Goal: Task Accomplishment & Management: Complete application form

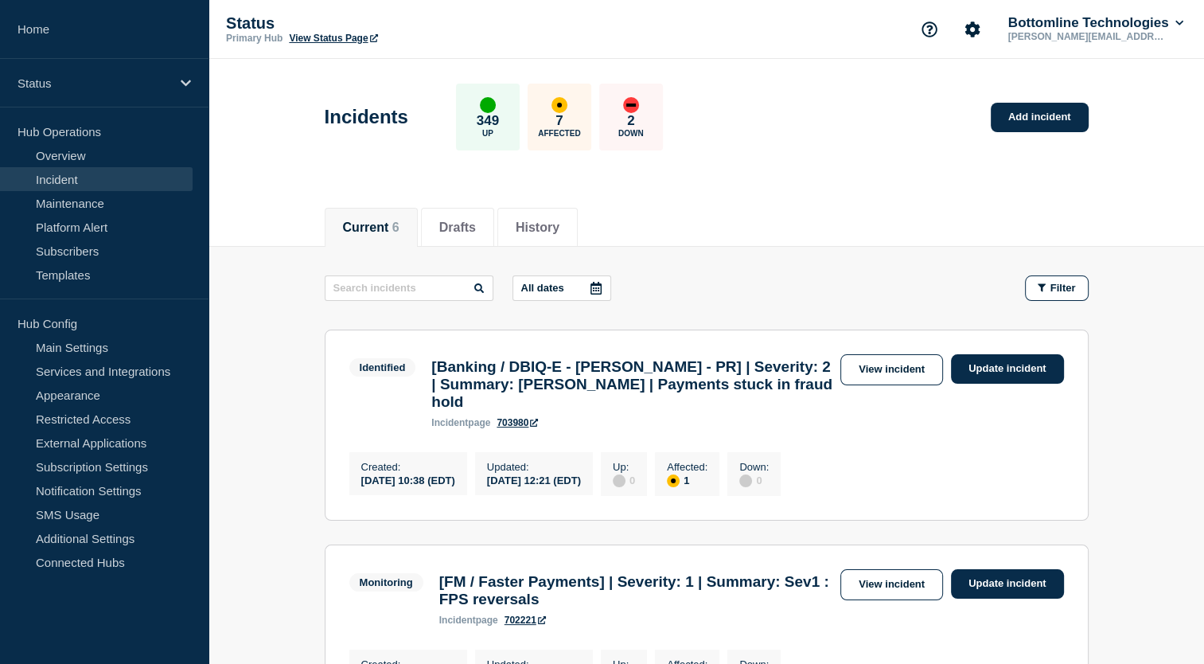
click at [378, 232] on button "Current 6" at bounding box center [371, 227] width 56 height 14
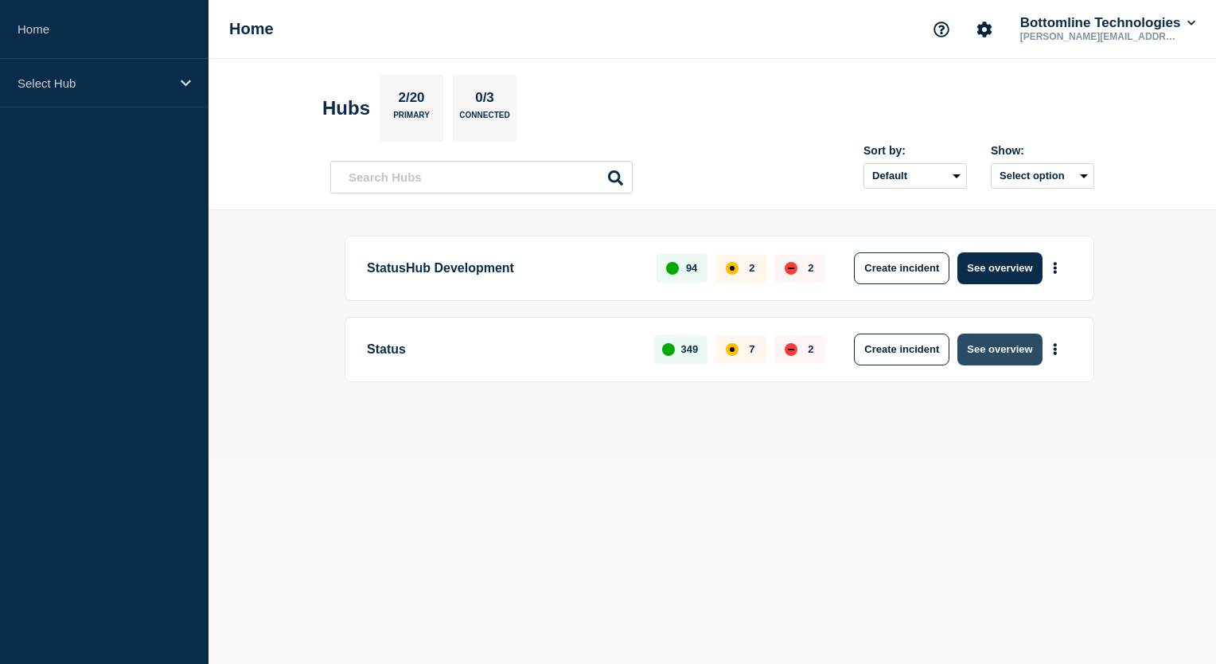
click at [1001, 355] on button "See overview" at bounding box center [999, 349] width 84 height 32
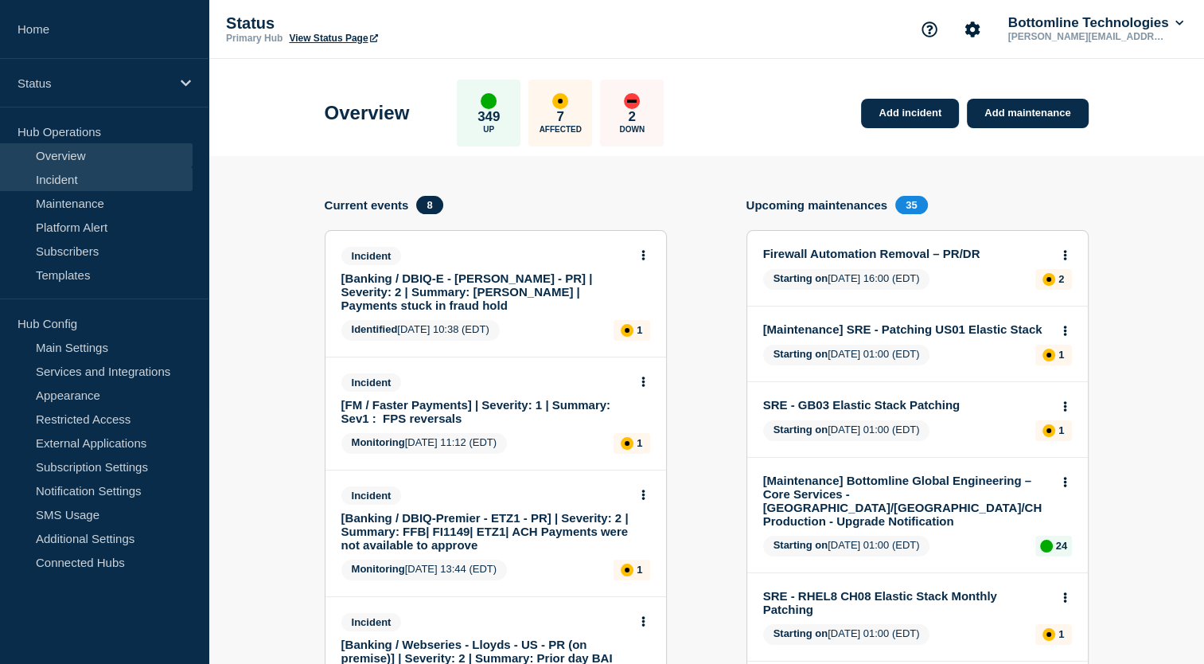
click at [102, 187] on link "Incident" at bounding box center [96, 179] width 193 height 24
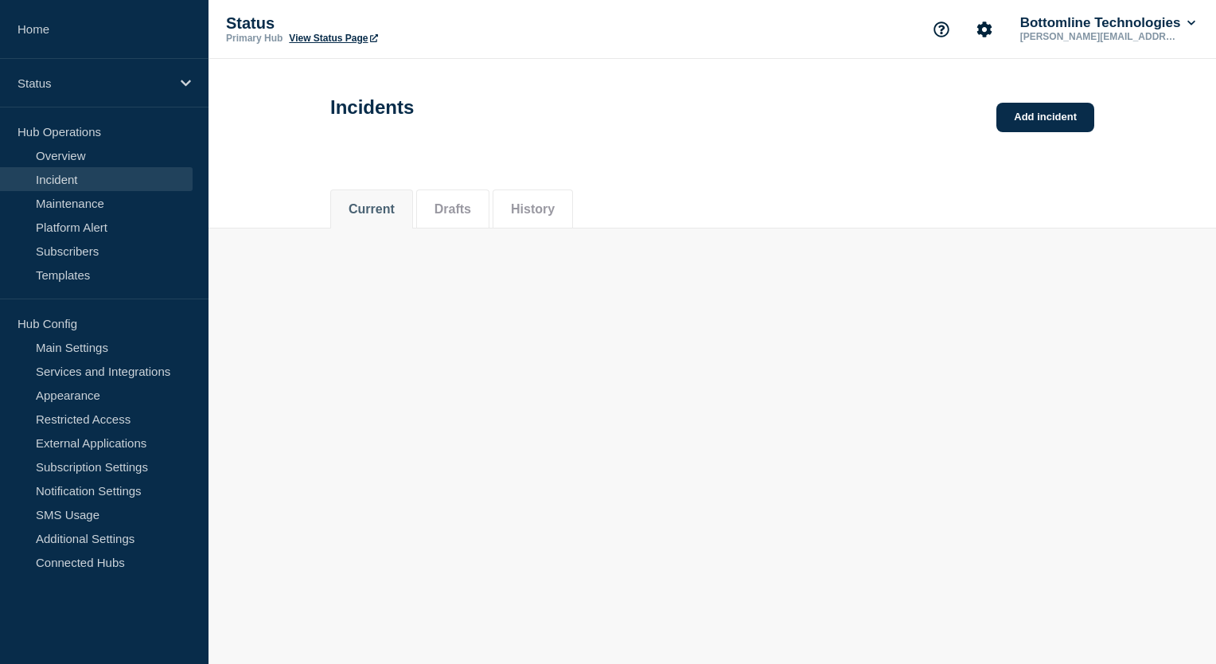
click at [102, 187] on link "Incident" at bounding box center [96, 179] width 193 height 24
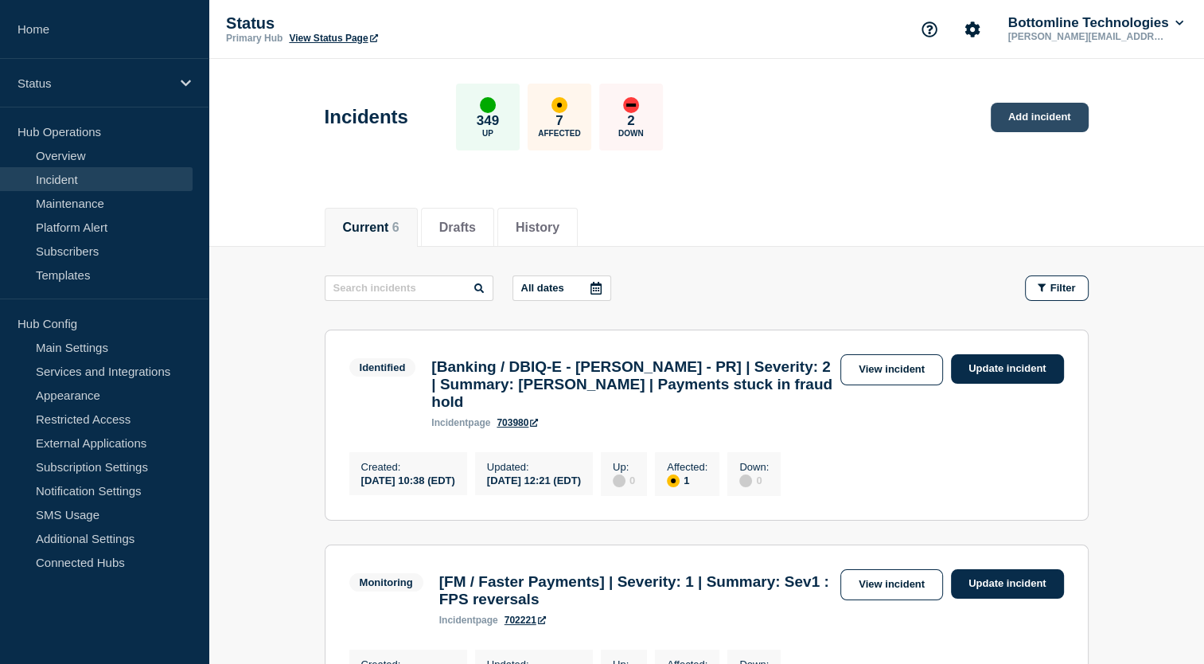
click at [1034, 119] on link "Add incident" at bounding box center [1040, 117] width 98 height 29
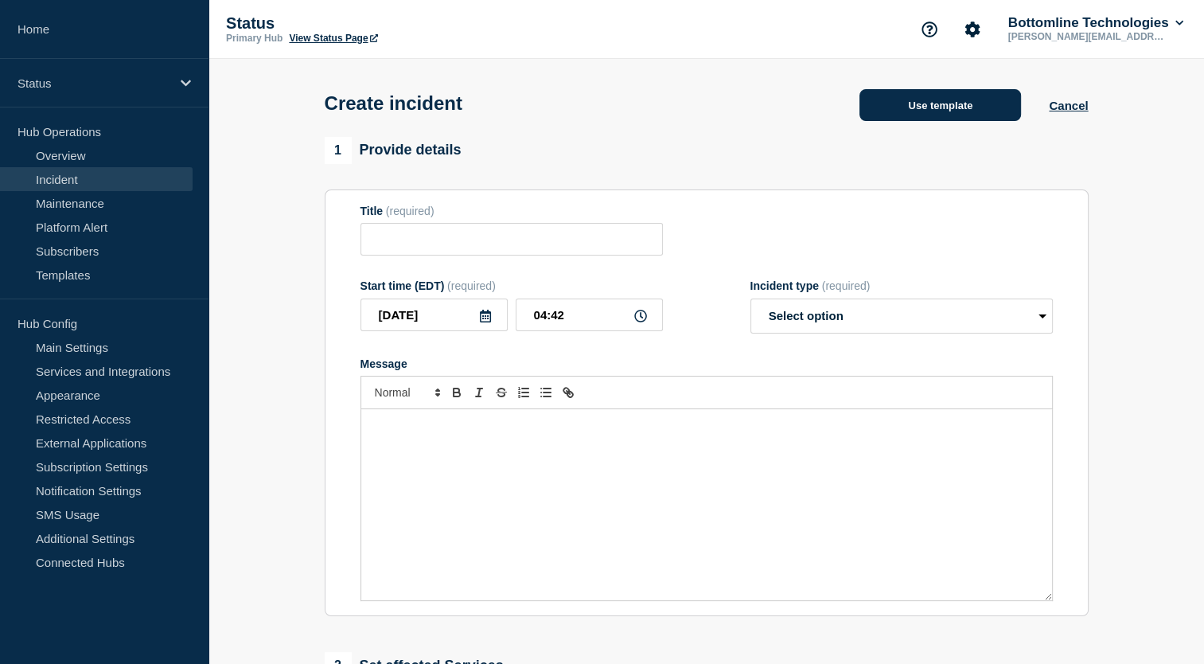
click at [913, 106] on button "Use template" at bounding box center [940, 105] width 162 height 32
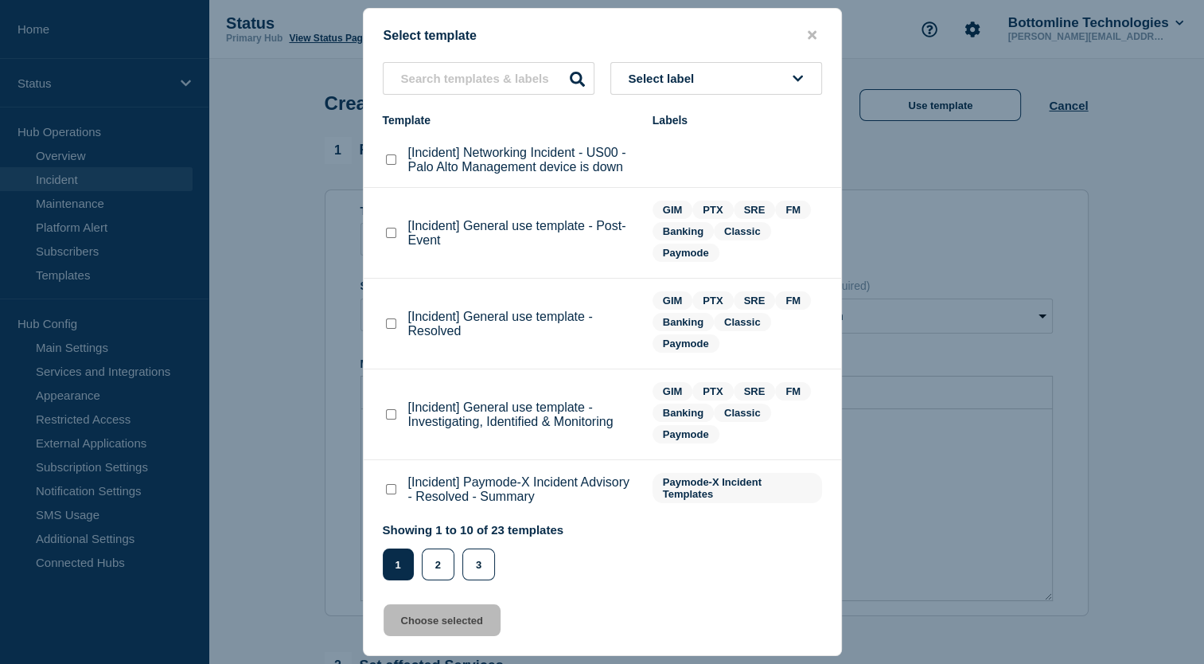
click at [388, 415] on checkbox"] "[Incident] General use template - Investigating, Identified & Monitoring checkb…" at bounding box center [391, 414] width 10 height 10
checkbox checkbox"] "true"
click at [458, 633] on button "Choose selected" at bounding box center [441, 620] width 117 height 32
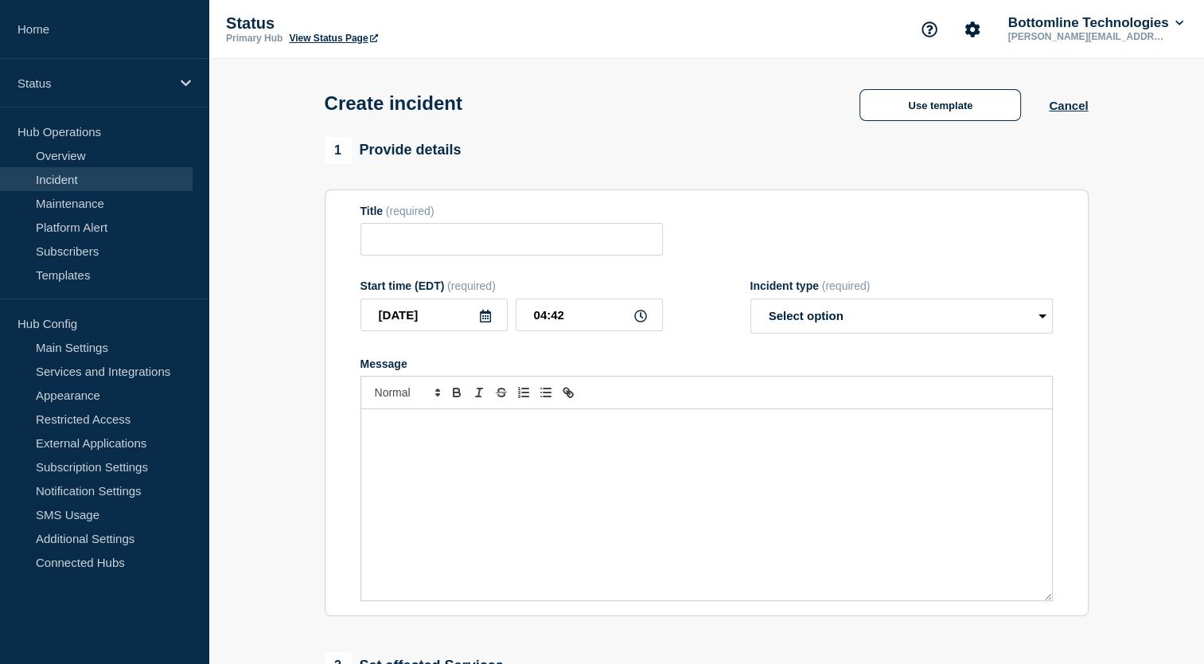
type input "[Incident] General use template - Investigating, Identified & Monitoring"
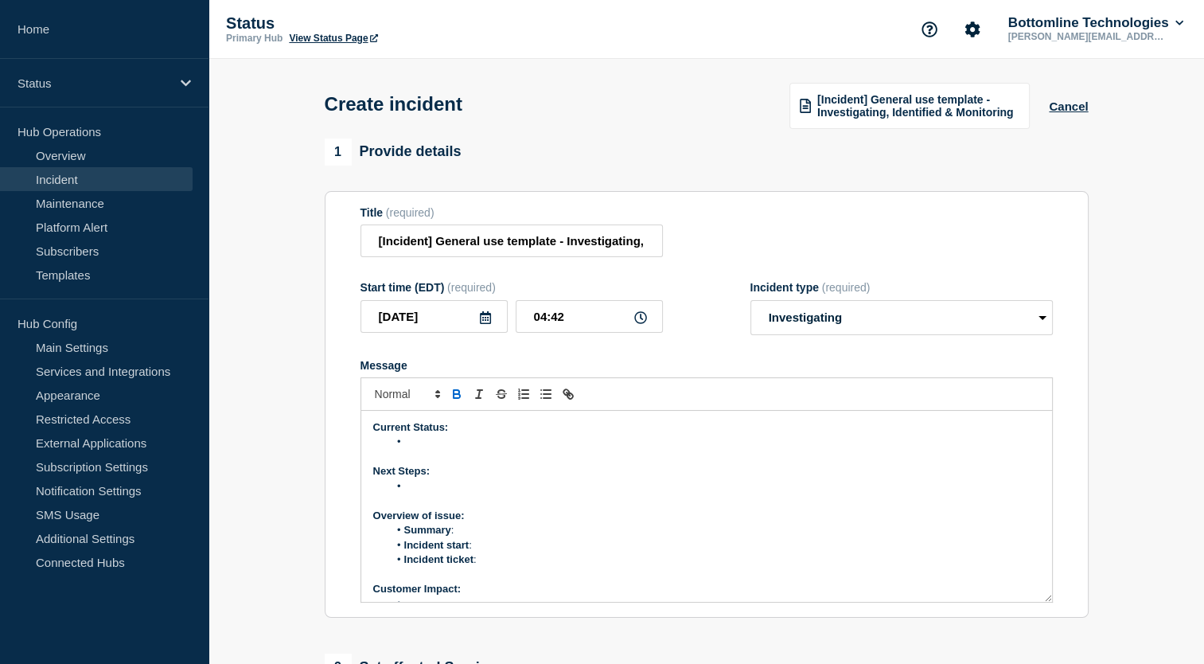
click at [425, 448] on li "Message" at bounding box center [714, 441] width 652 height 14
click at [870, 332] on select "Select option Investigating Identified Monitoring" at bounding box center [901, 317] width 302 height 35
select select "monitoring"
click at [750, 303] on select "Select option Investigating Identified Monitoring" at bounding box center [901, 317] width 302 height 35
click at [424, 447] on li "Message" at bounding box center [714, 441] width 652 height 14
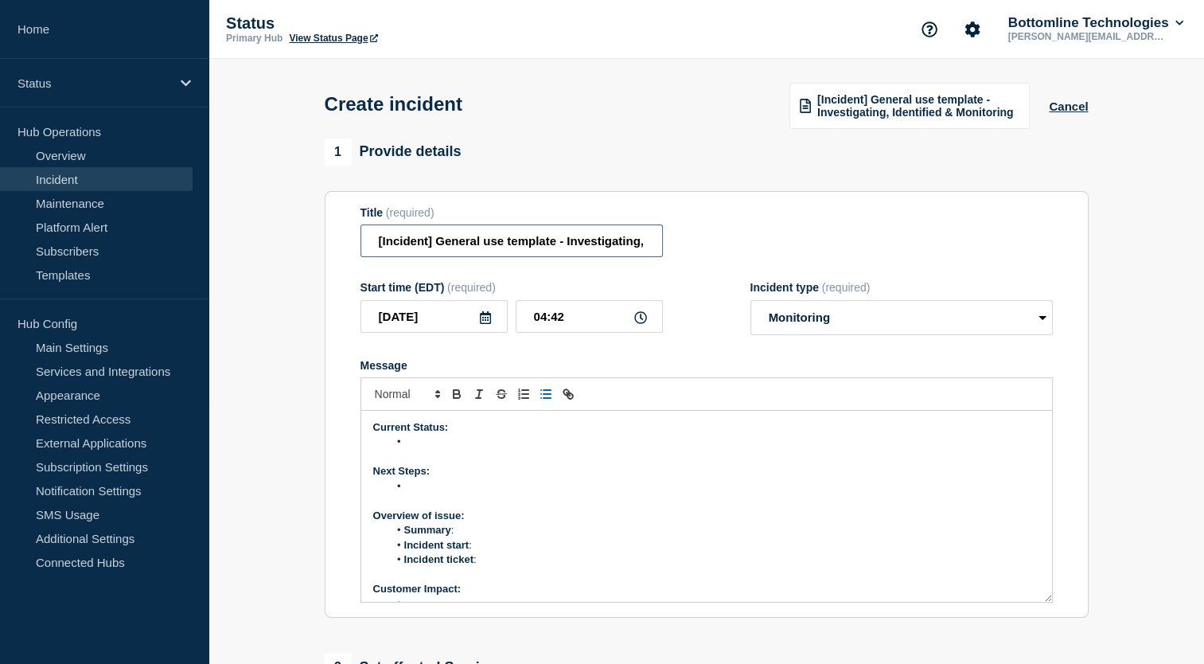
click at [559, 250] on input "[Incident] General use template - Investigating, Identified & Monitoring" at bounding box center [511, 240] width 302 height 33
click at [383, 247] on input "[Incident] General use template - Investigating, Identified & Monitoring" at bounding box center [511, 240] width 302 height 33
type input "[Sev-2 Incident] General use template - Investigating, Identified & Monitoring"
click at [439, 447] on li "Message" at bounding box center [714, 441] width 652 height 14
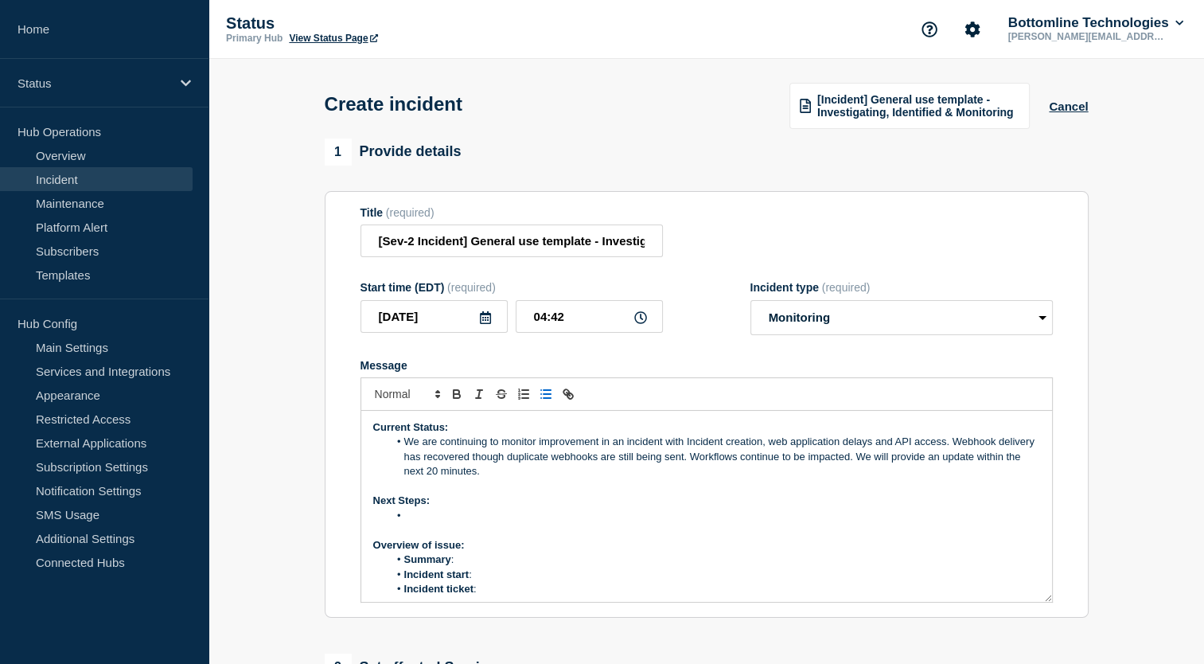
click at [433, 520] on li "Message" at bounding box center [714, 515] width 652 height 14
click at [498, 566] on li "Summary :" at bounding box center [714, 559] width 652 height 14
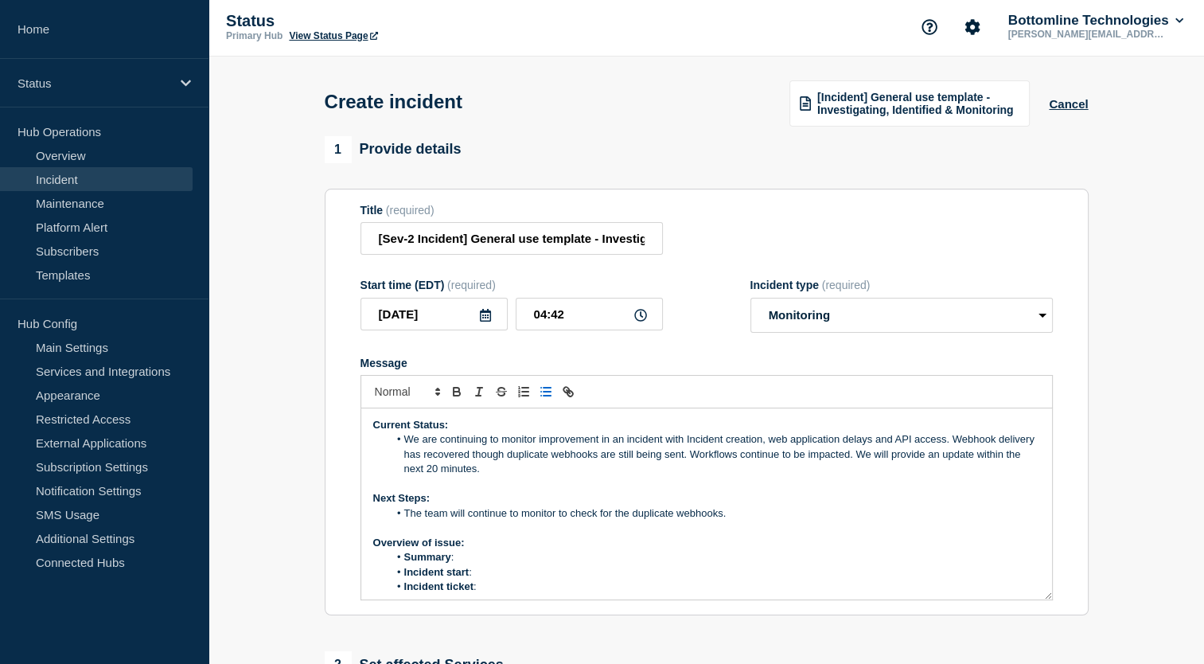
click at [725, 339] on form "Title (required) [Sev-2 Incident] General use template - Investigating, Identif…" at bounding box center [706, 402] width 692 height 397
click at [1078, 102] on button "Cancel" at bounding box center [1068, 104] width 39 height 14
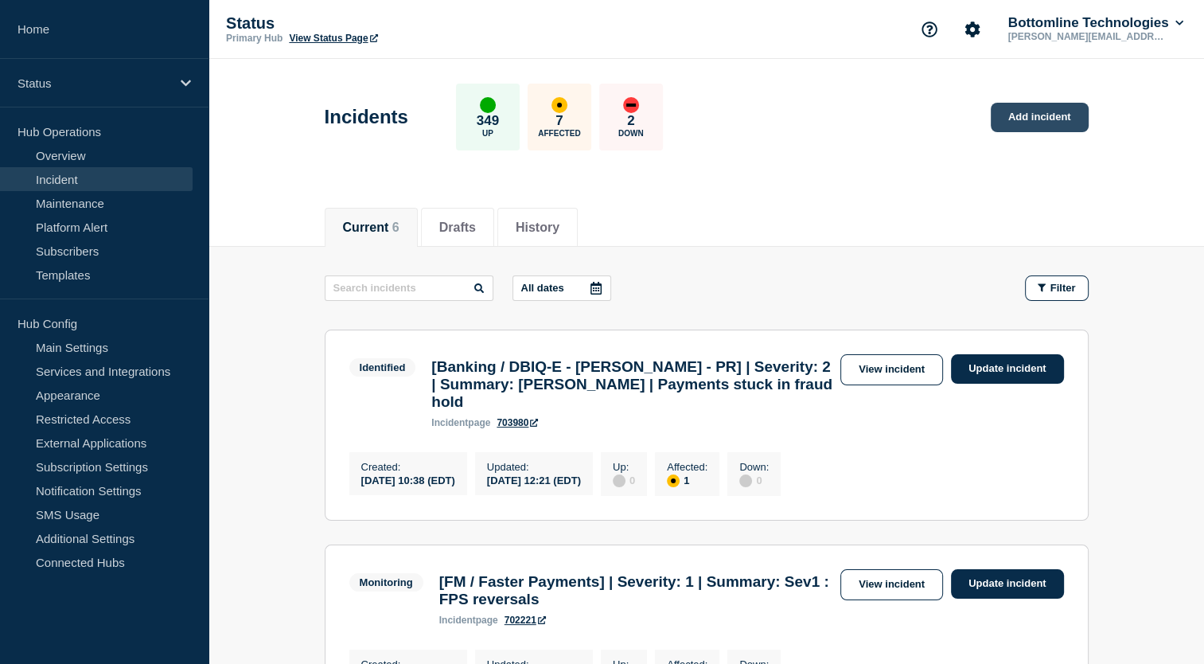
click at [1041, 111] on link "Add incident" at bounding box center [1040, 117] width 98 height 29
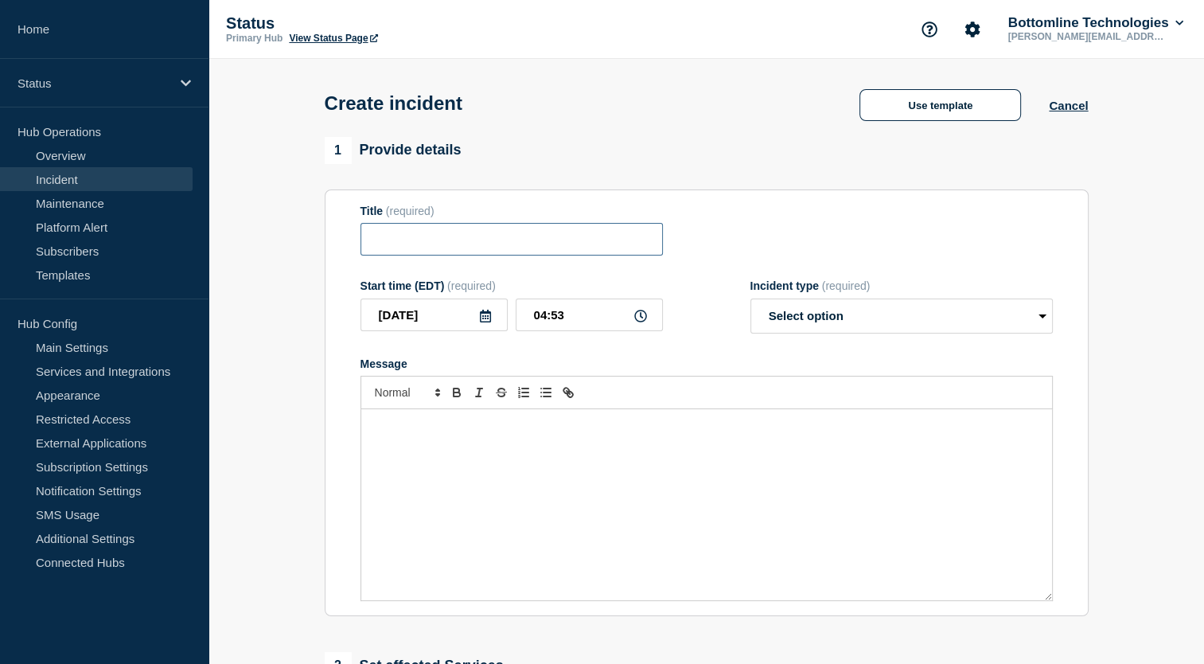
click at [551, 241] on input "Title" at bounding box center [511, 239] width 302 height 33
type input "S"
click at [528, 243] on input "Title" at bounding box center [511, 239] width 302 height 33
click at [477, 447] on div "Message" at bounding box center [706, 504] width 691 height 191
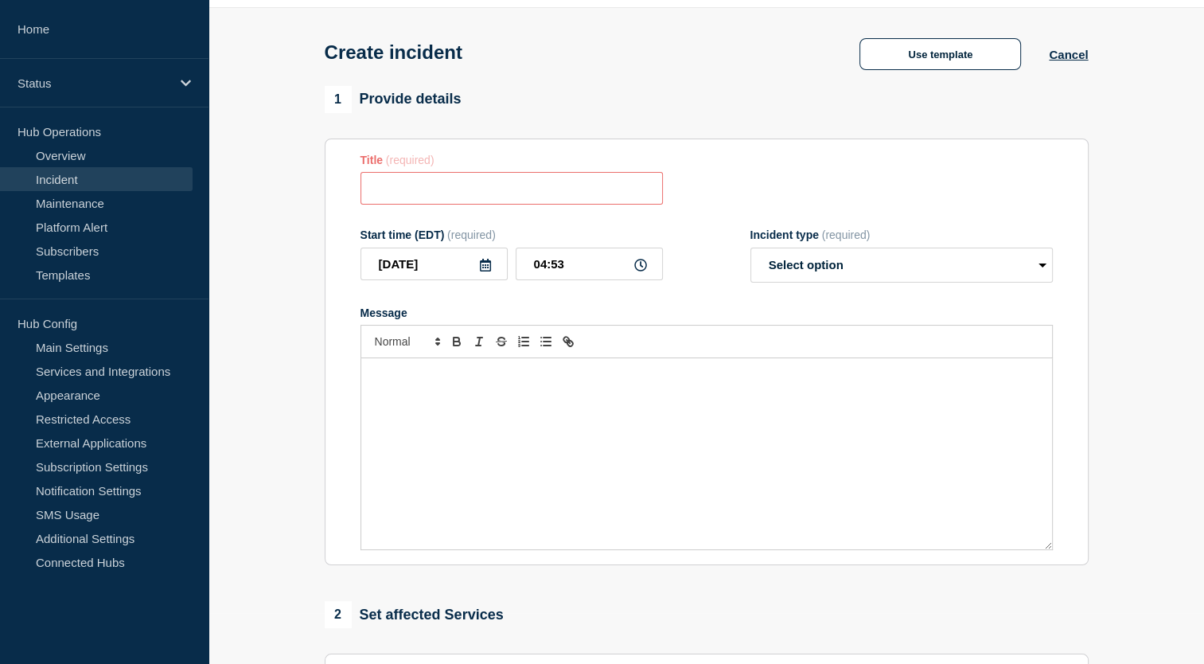
scroll to position [49, 0]
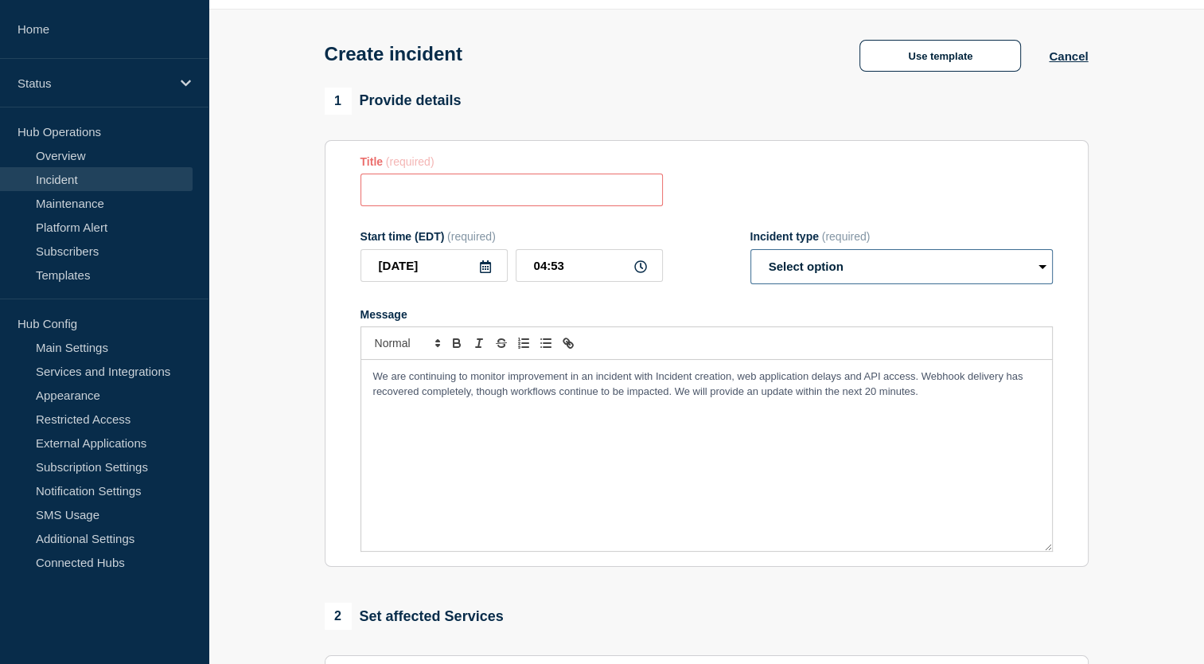
click at [874, 268] on select "Select option Investigating Identified Monitoring" at bounding box center [901, 266] width 302 height 35
select select "monitoring"
click at [750, 254] on select "Select option Investigating Identified Monitoring" at bounding box center [901, 266] width 302 height 35
click at [526, 195] on input "Title" at bounding box center [511, 189] width 302 height 33
click at [390, 384] on span "We are continuing to monitor improvement in an incident with Incident creation,…" at bounding box center [699, 383] width 652 height 26
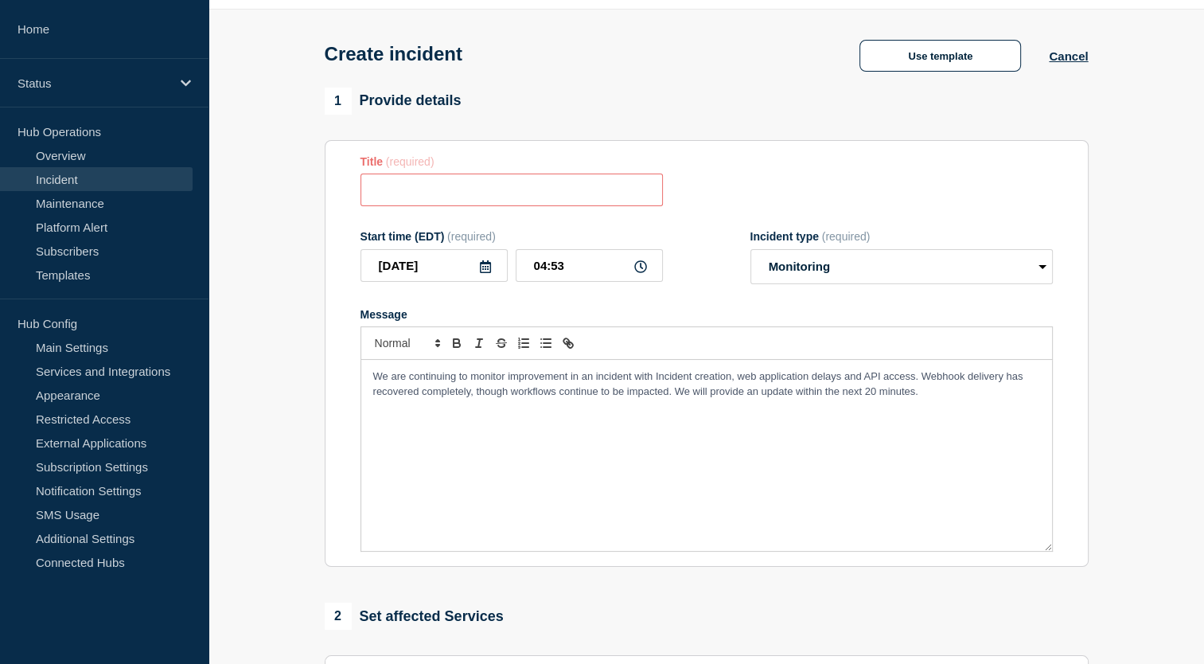
click at [414, 191] on input "Title" at bounding box center [511, 189] width 302 height 33
click at [389, 381] on span "We are continuing to monitor improvement in an incident with Incident creation,…" at bounding box center [699, 383] width 652 height 26
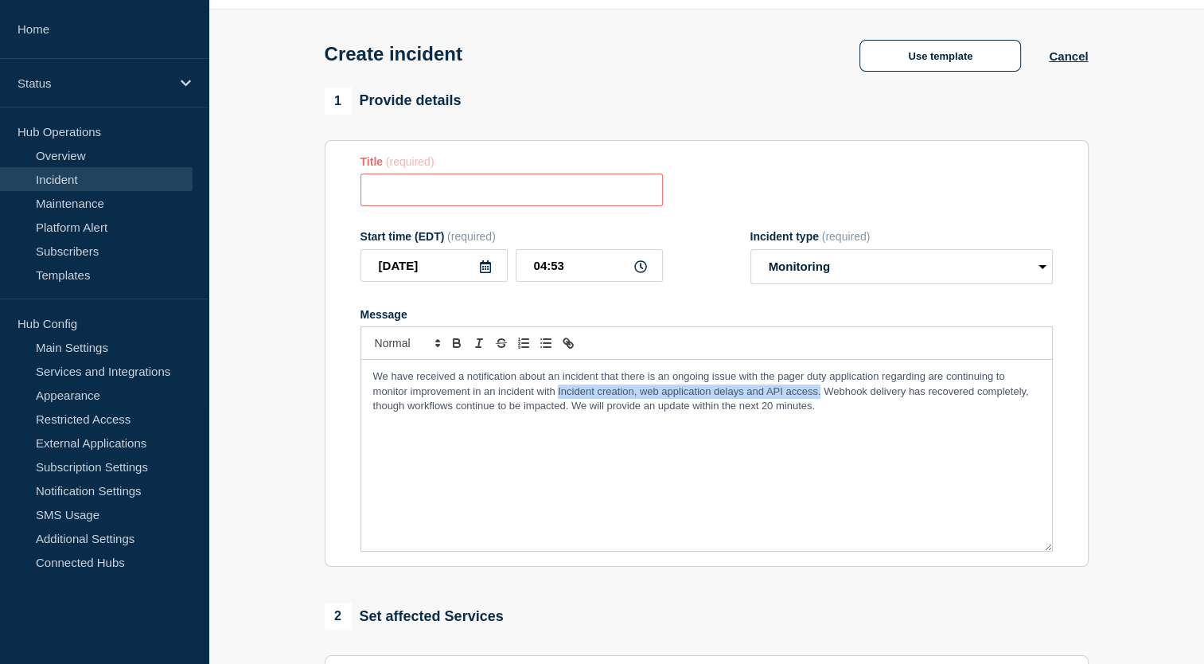
drag, startPoint x: 559, startPoint y: 397, endPoint x: 820, endPoint y: 396, distance: 261.8
click at [820, 396] on span "We have received a notification about an incident that there is an ongoing issu…" at bounding box center [702, 390] width 659 height 41
copy span "Incident creation, web application delays and API access."
click at [929, 382] on span "We have received a notification about an incident that there is an ongoing issu…" at bounding box center [702, 390] width 659 height 41
click at [623, 397] on span "We have received a notification about an incident that there is an ongoing issu…" at bounding box center [706, 398] width 667 height 56
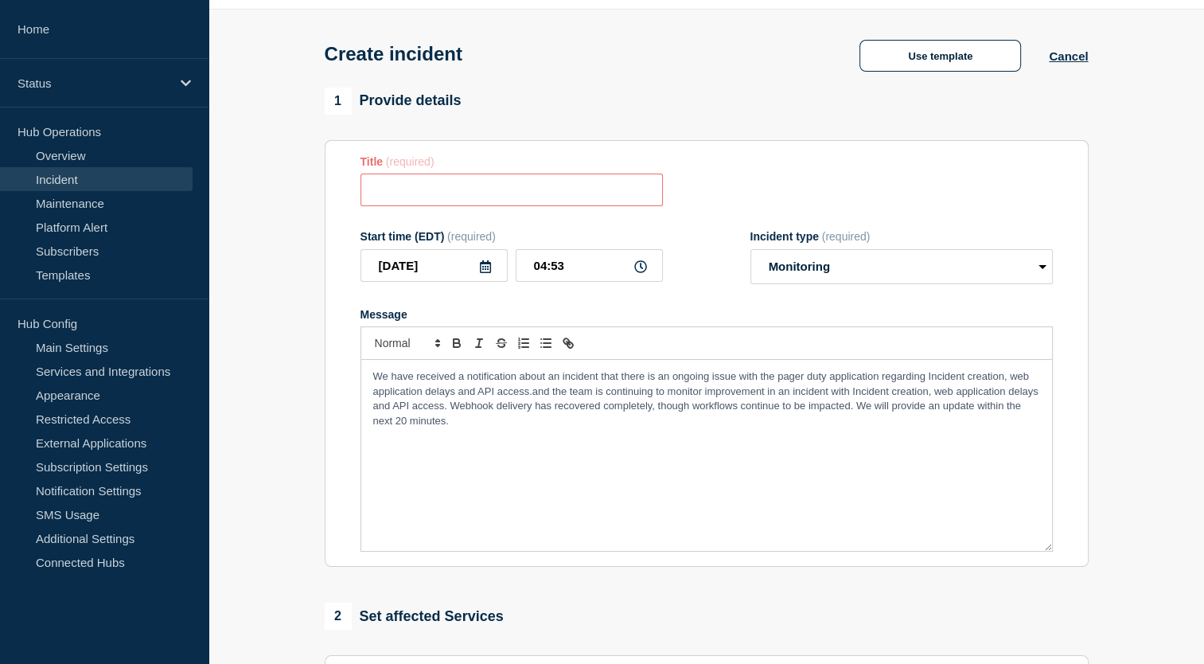
click at [590, 404] on p "We have received a notification about an incident that there is an ongoing issu…" at bounding box center [706, 398] width 667 height 59
click at [528, 447] on div "We have received a notification about an incident that there is an ongoing issu…" at bounding box center [706, 455] width 691 height 191
click at [605, 394] on span "We have received a notification about an incident that there is an ongoing issu…" at bounding box center [707, 398] width 668 height 56
drag, startPoint x: 534, startPoint y: 396, endPoint x: 662, endPoint y: 393, distance: 128.1
click at [662, 393] on span "We have received a notification about an incident that there is an ongoing issu…" at bounding box center [702, 398] width 659 height 56
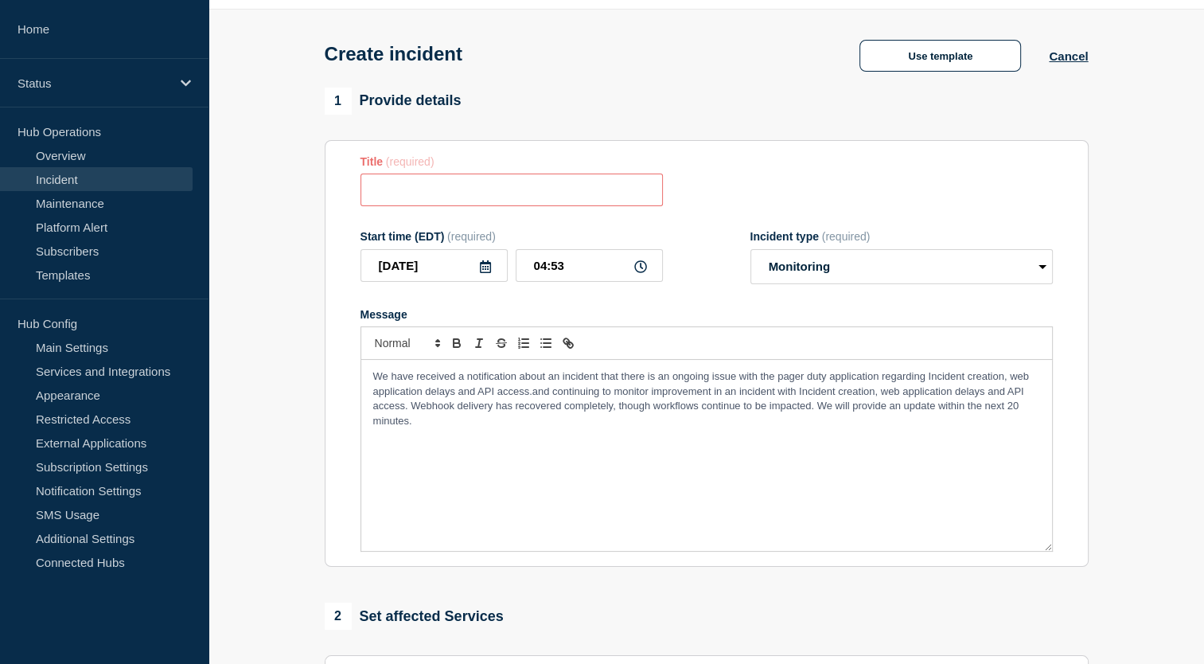
click at [582, 446] on div "We have received a notification about an incident that there is an ongoing issu…" at bounding box center [706, 455] width 691 height 191
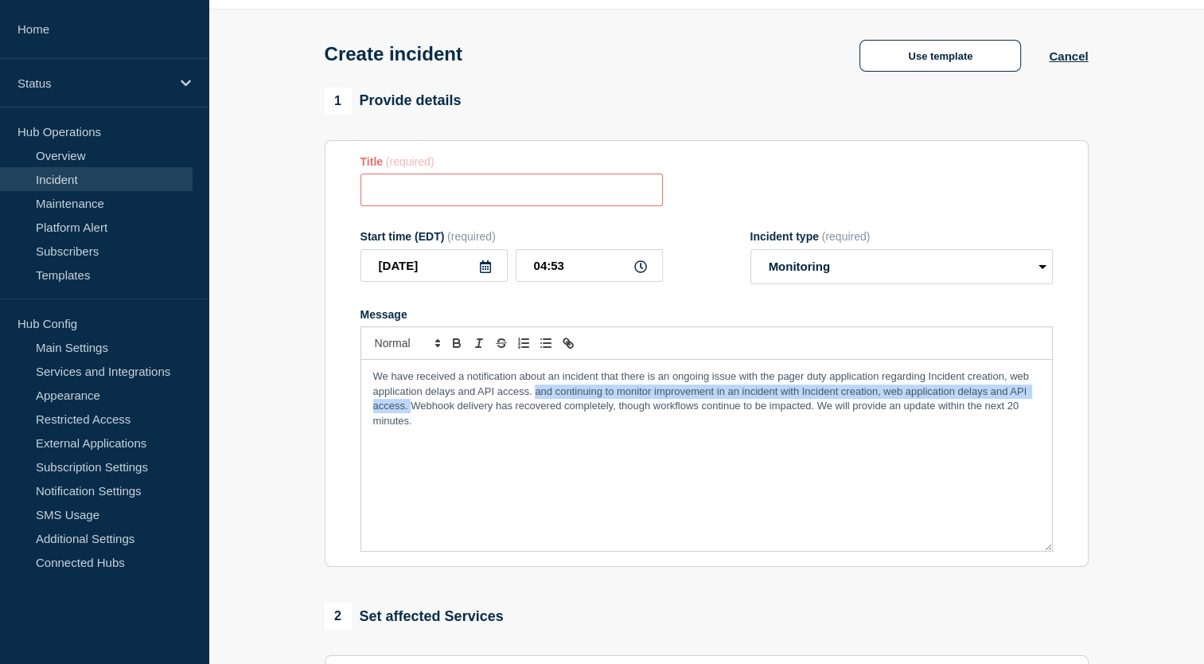
drag, startPoint x: 535, startPoint y: 395, endPoint x: 413, endPoint y: 415, distance: 123.3
click at [413, 415] on span "We have received a notification about an incident that there is an ongoing issu…" at bounding box center [702, 398] width 659 height 56
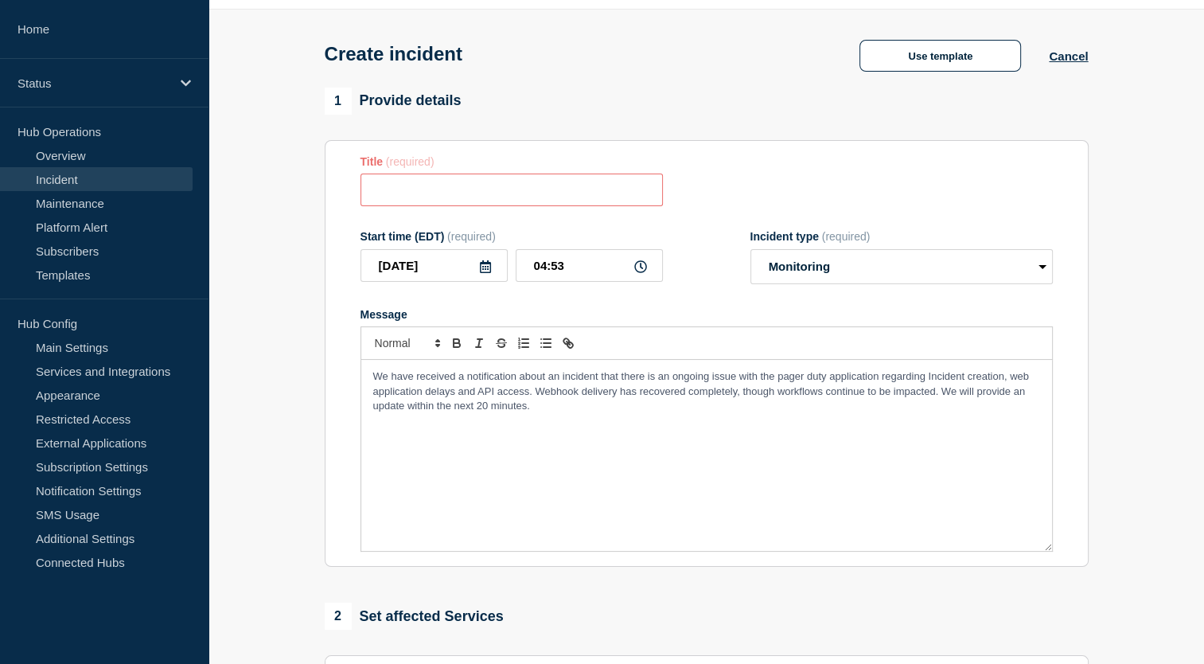
click at [469, 397] on span "We have received a notification about an incident that there is an ongoing issu…" at bounding box center [702, 390] width 659 height 41
click at [728, 438] on div "We have received a notification about an incident that there is an ongoing issu…" at bounding box center [706, 455] width 691 height 191
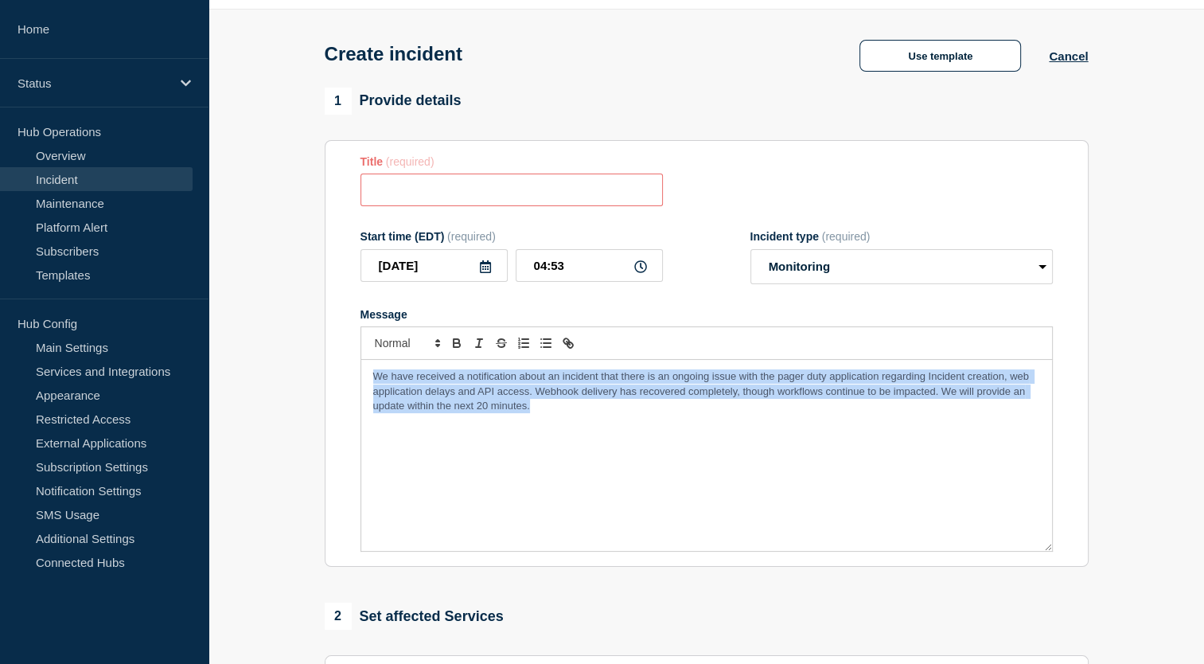
drag, startPoint x: 369, startPoint y: 384, endPoint x: 591, endPoint y: 446, distance: 230.5
click at [591, 446] on div "We have received a notification about an incident that there is an ongoing issu…" at bounding box center [706, 455] width 691 height 191
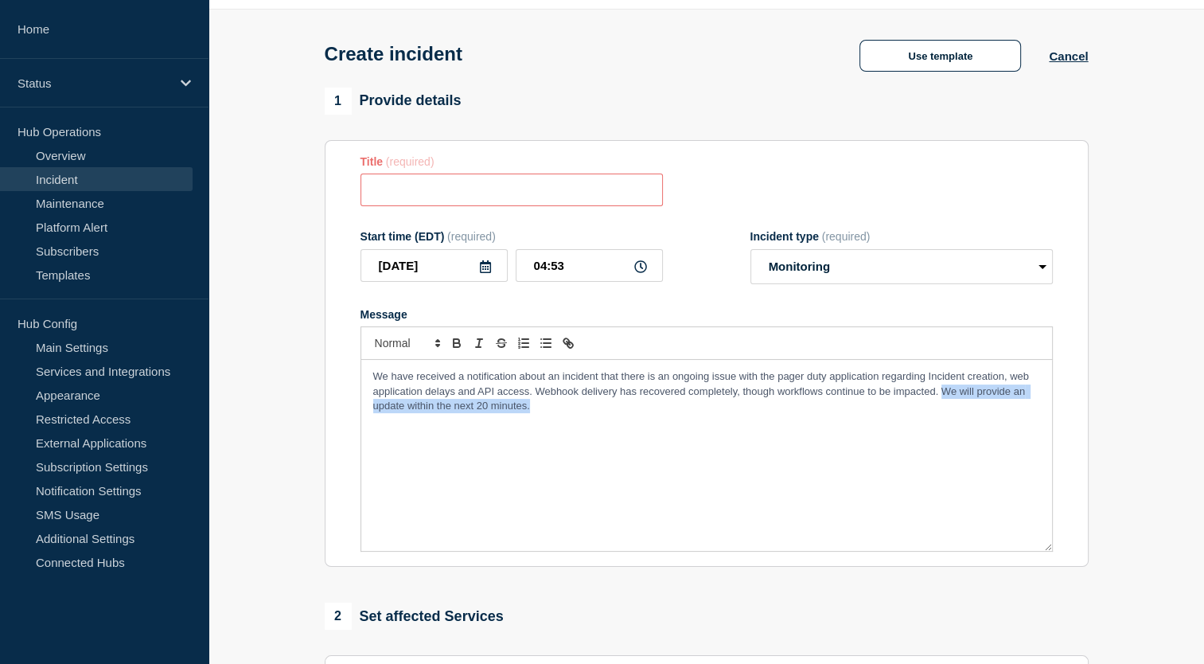
drag, startPoint x: 940, startPoint y: 393, endPoint x: 955, endPoint y: 420, distance: 30.6
click at [955, 420] on div "We have received a notification about an incident that there is an ongoing issu…" at bounding box center [706, 455] width 691 height 191
click at [874, 424] on div "We have received a notification about an incident that there is an ongoing issu…" at bounding box center [706, 455] width 691 height 191
click at [738, 396] on span "We have received a notification about an incident that there is an ongoing issu…" at bounding box center [702, 390] width 659 height 41
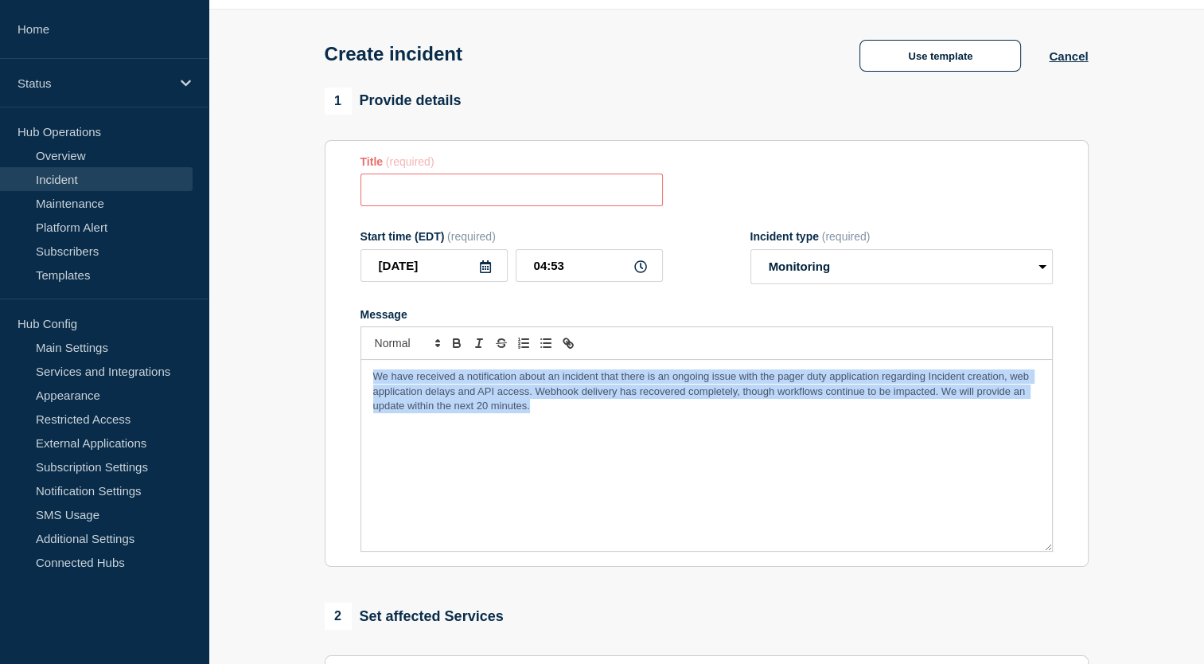
click at [738, 396] on span "We have received a notification about an incident that there is an ongoing issu…" at bounding box center [702, 390] width 659 height 41
click at [753, 403] on p "We have received a notification about an incident that there is an ongoing issu…" at bounding box center [706, 391] width 667 height 44
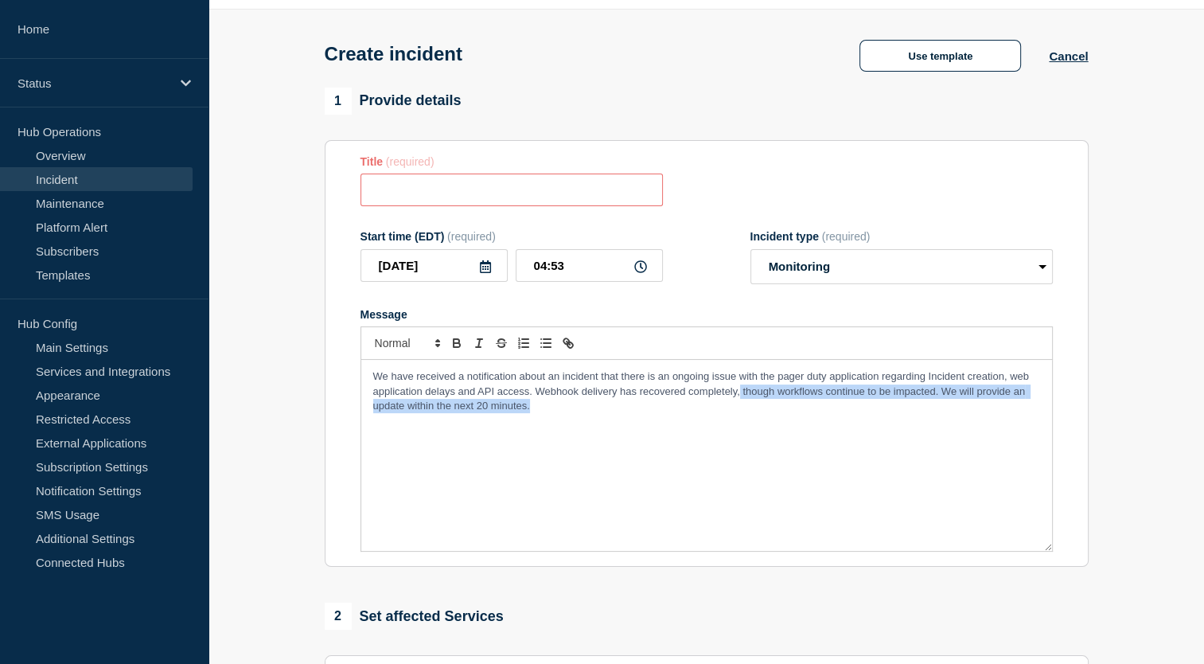
drag, startPoint x: 739, startPoint y: 398, endPoint x: 917, endPoint y: 416, distance: 179.2
click at [917, 413] on p "We have received a notification about an incident that there is an ongoing issu…" at bounding box center [706, 391] width 667 height 44
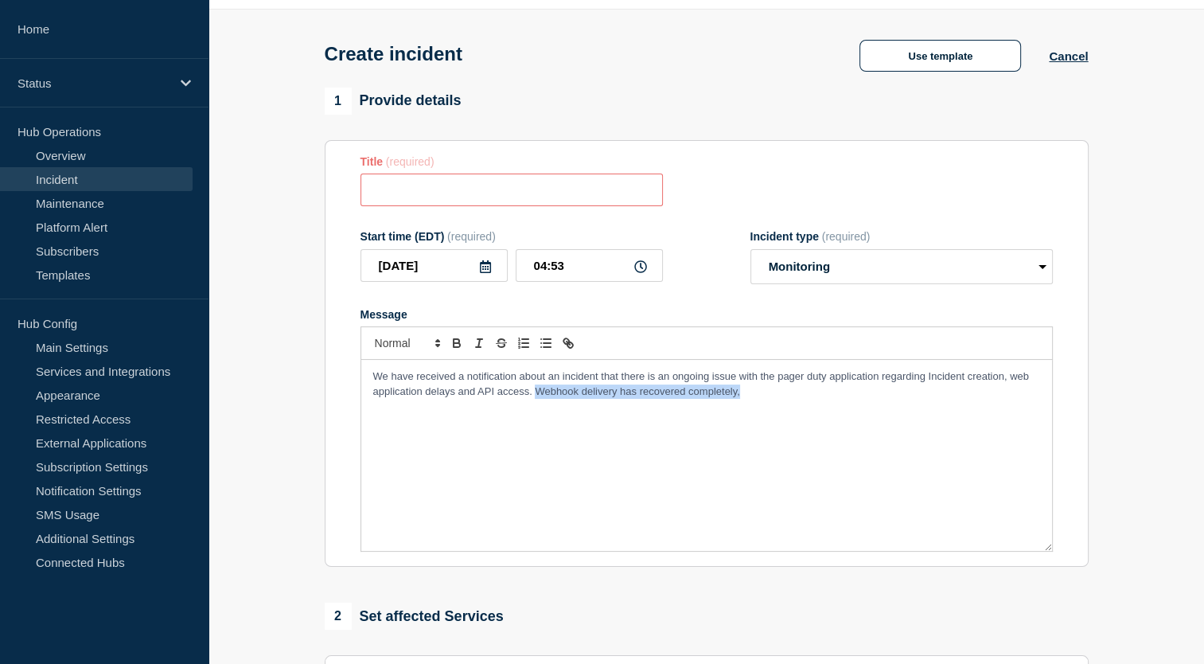
drag, startPoint x: 535, startPoint y: 399, endPoint x: 805, endPoint y: 406, distance: 269.8
click at [805, 406] on div "We have received a notification about an incident that there is an ongoing issu…" at bounding box center [706, 455] width 691 height 191
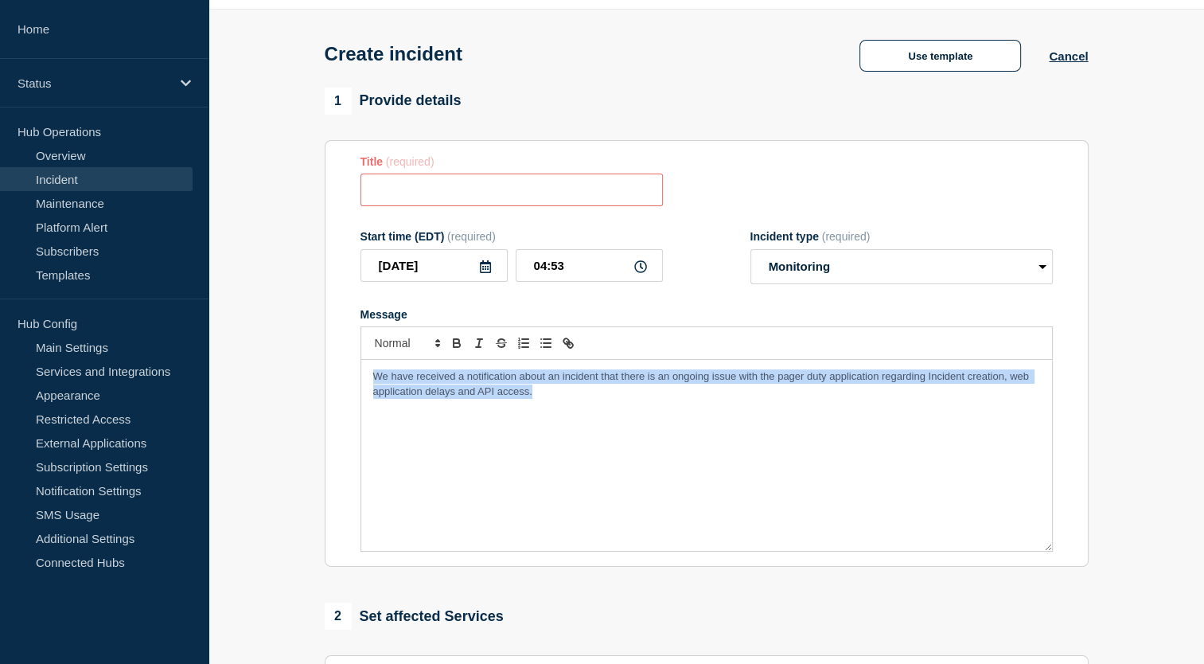
drag, startPoint x: 538, startPoint y: 397, endPoint x: 346, endPoint y: 365, distance: 194.4
click at [346, 365] on section "Title (required) Start time (EDT) (required) 2025-08-28 04:53 Incident type (re…" at bounding box center [707, 353] width 764 height 427
click at [413, 381] on span "We have received a notification about an incident that there is an ongoing issu…" at bounding box center [702, 383] width 659 height 26
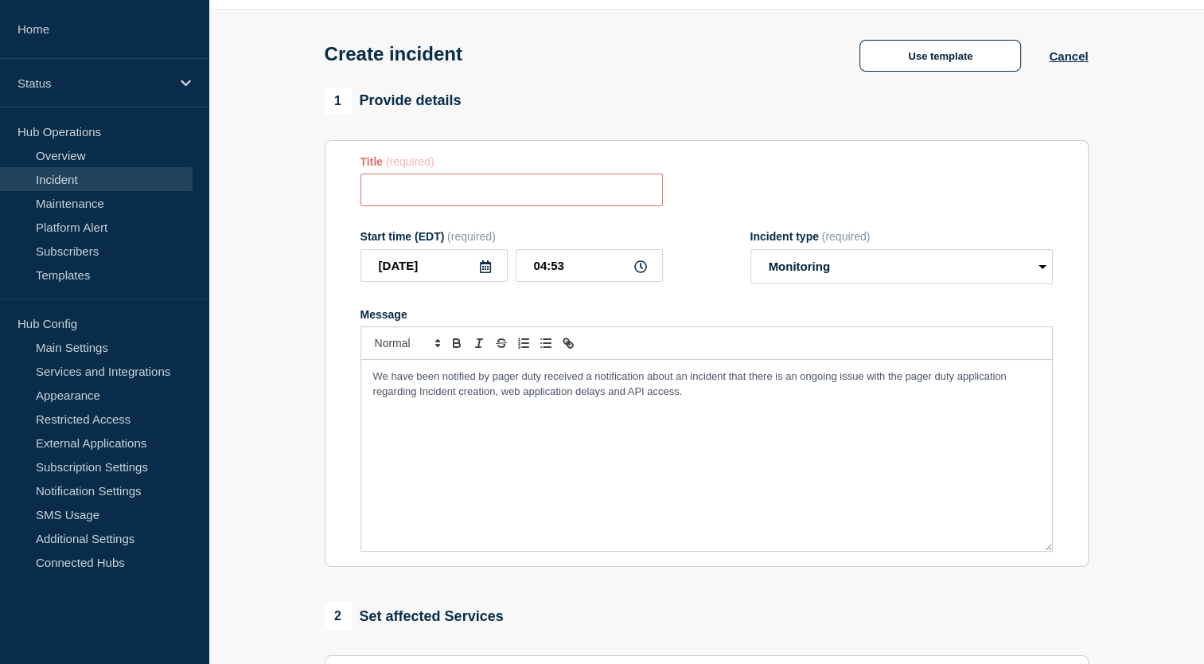
click at [645, 383] on span "We have been notified by pager duty received a notification about an incident t…" at bounding box center [691, 383] width 636 height 26
click at [584, 380] on span "We have been notified by pager duty about an incident that there is an ongoing …" at bounding box center [704, 383] width 662 height 26
click at [689, 384] on span "We have been notified by pager duty about an ongoing issue incident that there …" at bounding box center [696, 383] width 647 height 26
click at [850, 380] on span "We have been notified by pager duty about an ongoing issue with the application…" at bounding box center [699, 383] width 652 height 26
click at [742, 383] on span "We have been notified by pager duty about an ongoing issue with the application…" at bounding box center [703, 383] width 660 height 26
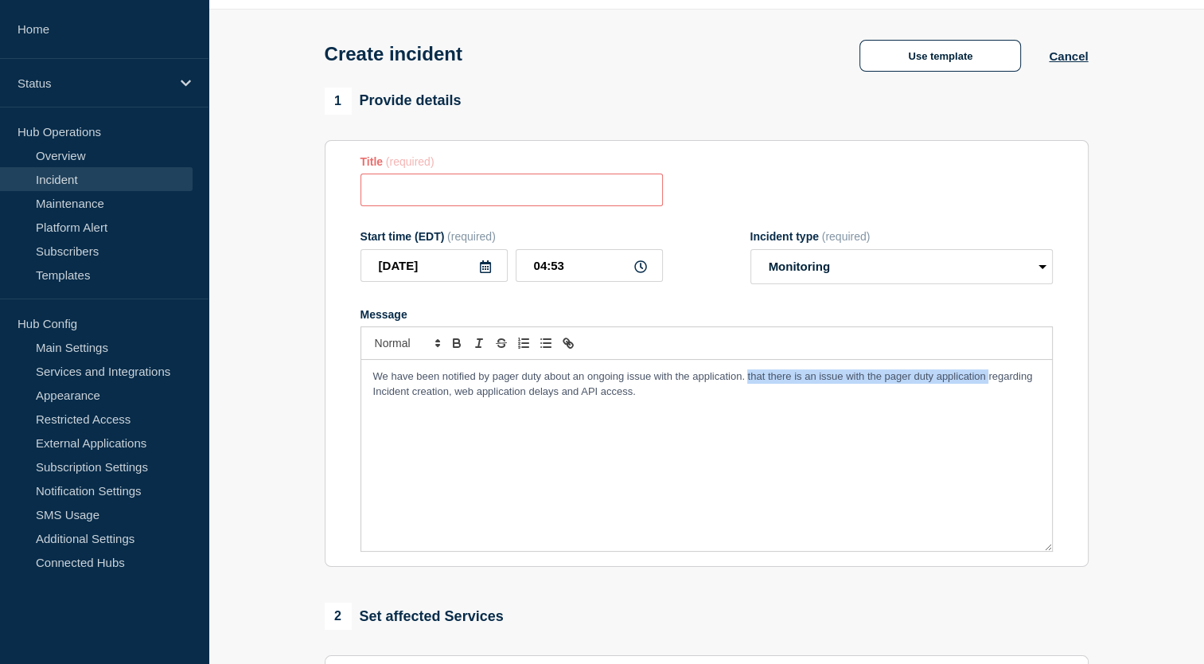
drag, startPoint x: 745, startPoint y: 382, endPoint x: 987, endPoint y: 374, distance: 242.0
click at [987, 374] on p "We have been notified by pager duty about an ongoing issue with the application…" at bounding box center [706, 383] width 667 height 29
click at [1023, 383] on span "We have been notified by pager duty about an ongoing issue with the application…" at bounding box center [704, 383] width 662 height 26
click at [1018, 382] on span "We have been notified by pager duty about an ongoing issue with the application…" at bounding box center [704, 383] width 662 height 26
click at [489, 199] on input "Title" at bounding box center [511, 189] width 302 height 33
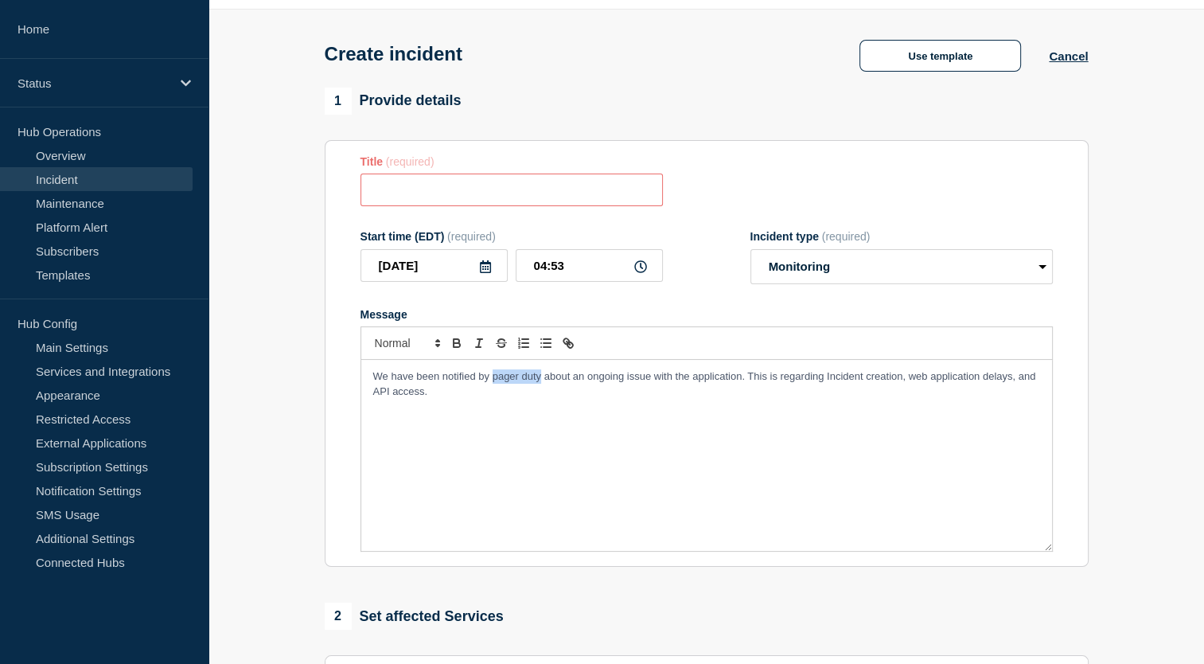
drag, startPoint x: 492, startPoint y: 385, endPoint x: 540, endPoint y: 388, distance: 48.6
click at [540, 388] on p "We have been notified by pager duty about an ongoing issue with the application…" at bounding box center [706, 383] width 667 height 29
click at [687, 381] on span "about an ongoing issue with the application. This is regarding Incident creatio…" at bounding box center [702, 383] width 659 height 26
click at [827, 383] on span "about an ongoing issue with their application. This is regarding Incident creat…" at bounding box center [705, 383] width 665 height 26
click at [436, 395] on p "We have been notified by PagerDuty about an ongoing issue with their applicatio…" at bounding box center [706, 383] width 667 height 29
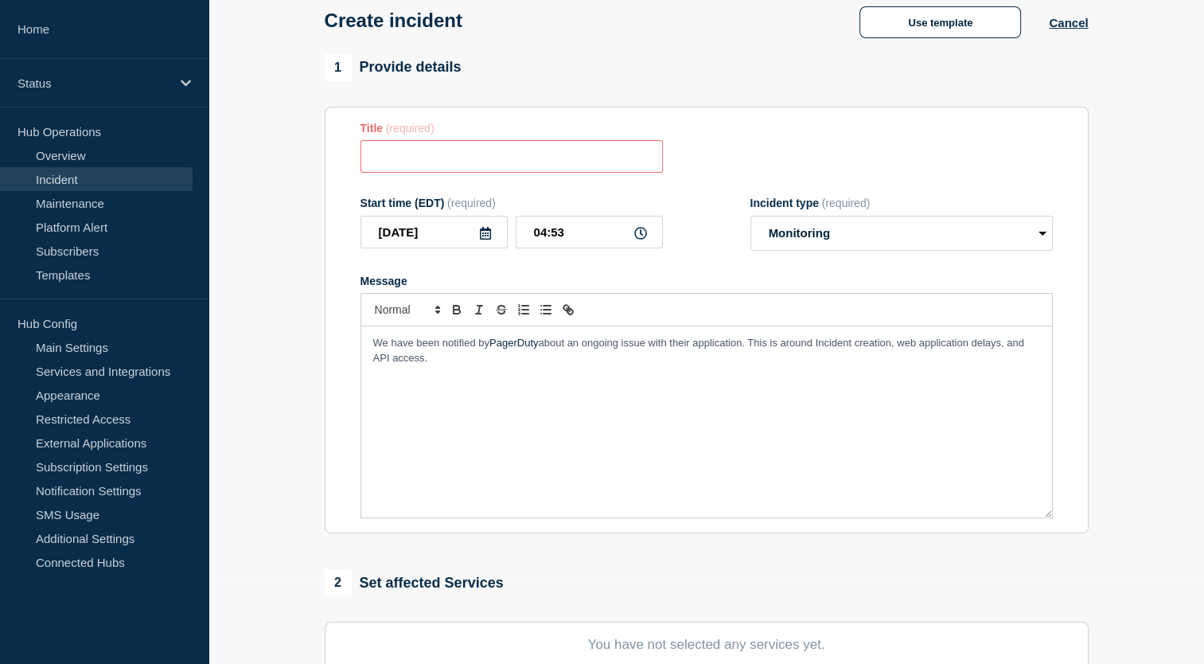
scroll to position [86, 0]
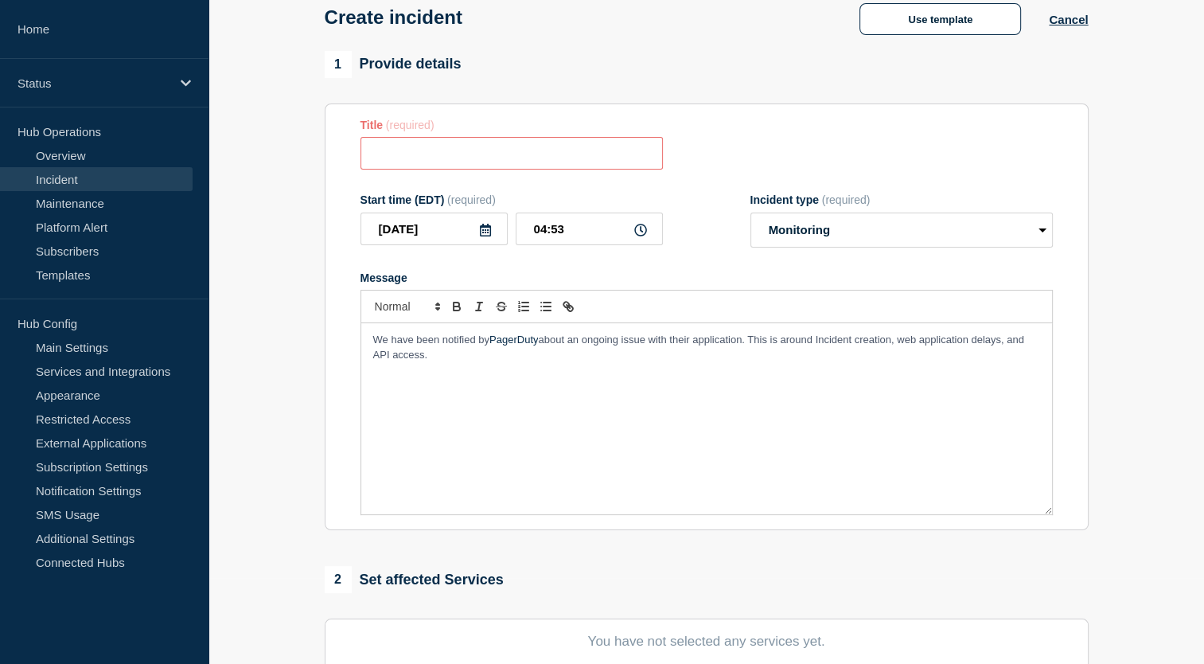
click at [432, 361] on p "We have been notified by PagerDuty about an ongoing issue with their applicatio…" at bounding box center [706, 347] width 667 height 29
click at [410, 376] on p "So far we have not been" at bounding box center [706, 369] width 667 height 14
click at [473, 371] on p "We have not been" at bounding box center [706, 369] width 667 height 14
click at [632, 376] on p "We have not been able to replicate this problem so far and it's in monitoring s…" at bounding box center [706, 369] width 667 height 14
click at [521, 466] on div "We have been notified by PagerDuty about an ongoing issue with their applicatio…" at bounding box center [706, 418] width 691 height 191
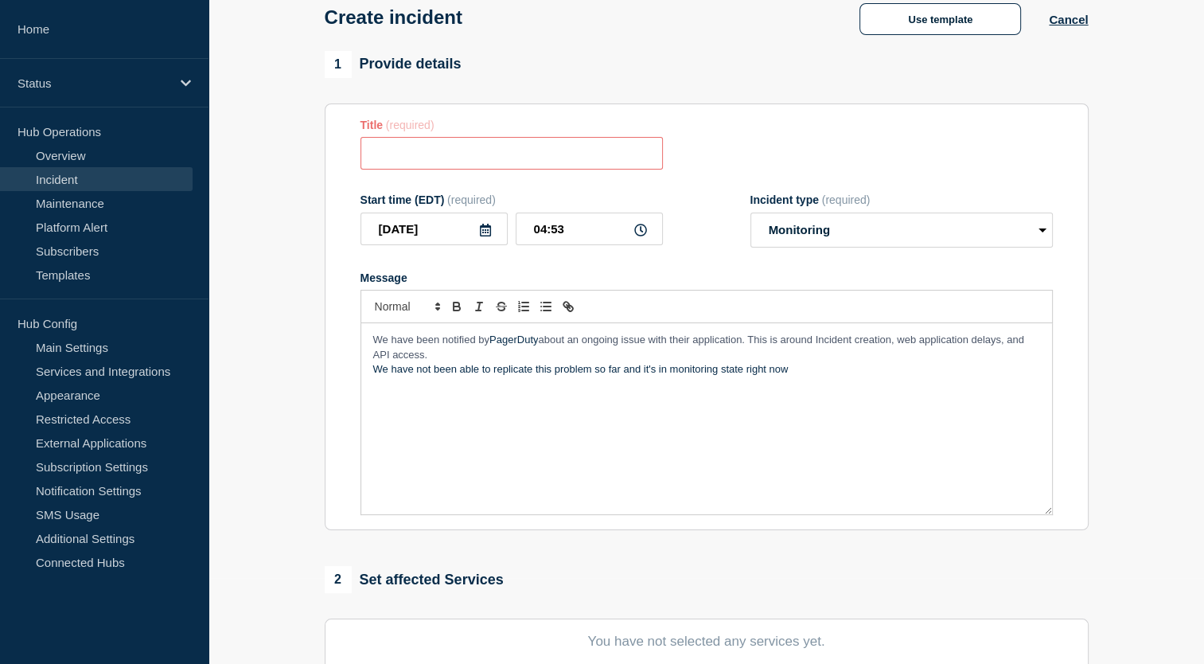
click at [694, 376] on p "We have not been able to replicate this problem so far and it's in monitoring s…" at bounding box center [706, 369] width 667 height 14
click at [566, 449] on div "We have been notified by PagerDuty about an ongoing issue with their applicatio…" at bounding box center [706, 418] width 691 height 191
click at [800, 376] on p "We have not been able to replicate this problem so far and it's in monitoring s…" at bounding box center [706, 369] width 667 height 14
click at [621, 374] on p "We have not been able to replicate this problem so far and it's in monitoring s…" at bounding box center [706, 369] width 667 height 14
click at [827, 372] on p "We have not been able to replicate this problem and the platform seems to be wo…" at bounding box center [706, 369] width 667 height 14
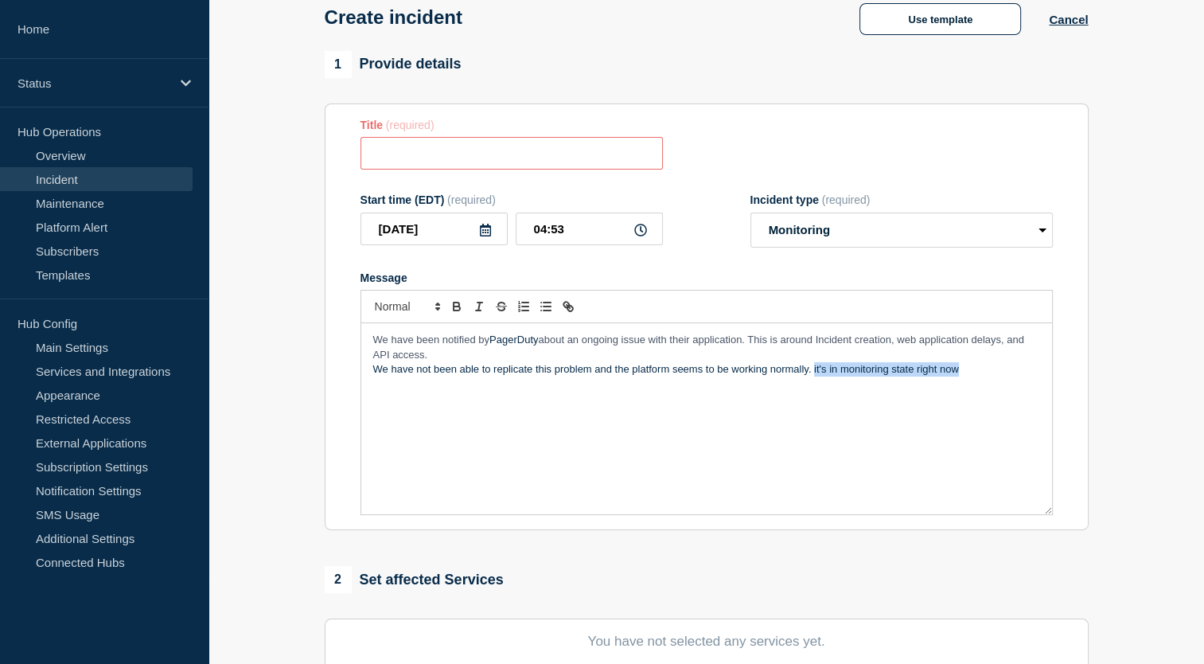
drag, startPoint x: 812, startPoint y: 374, endPoint x: 975, endPoint y: 380, distance: 163.2
click at [975, 376] on p "We have not been able to replicate this problem and the platform seems to be wo…" at bounding box center [706, 369] width 667 height 14
click at [374, 389] on p "it's in monitoring state right now" at bounding box center [706, 384] width 667 height 14
drag, startPoint x: 523, startPoint y: 389, endPoint x: 366, endPoint y: 395, distance: 156.8
click at [366, 395] on div "We have been notified by PagerDuty about an ongoing issue with their applicatio…" at bounding box center [706, 418] width 691 height 191
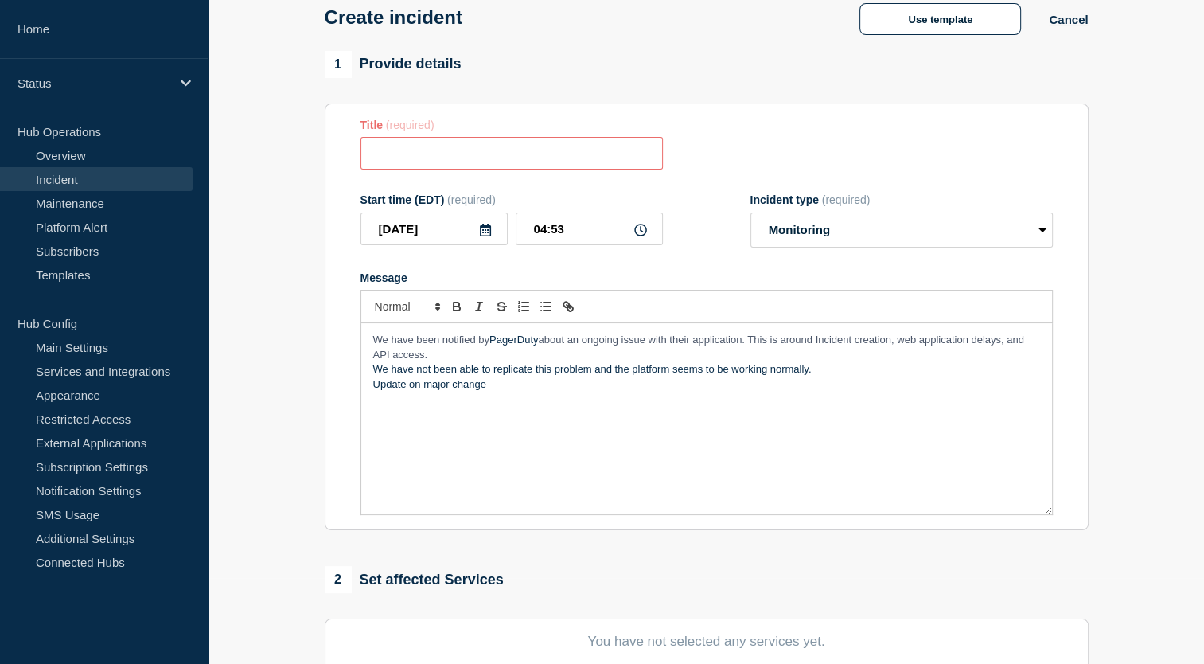
click at [691, 292] on div "Message We have been notified by PagerDuty about an ongoing issue with their ap…" at bounding box center [706, 393] width 692 height 244
click at [376, 345] on span "We have been notified by" at bounding box center [431, 339] width 116 height 12
click at [821, 345] on span "about an ongoing issue with their application. This is around Incident creation…" at bounding box center [704, 346] width 663 height 26
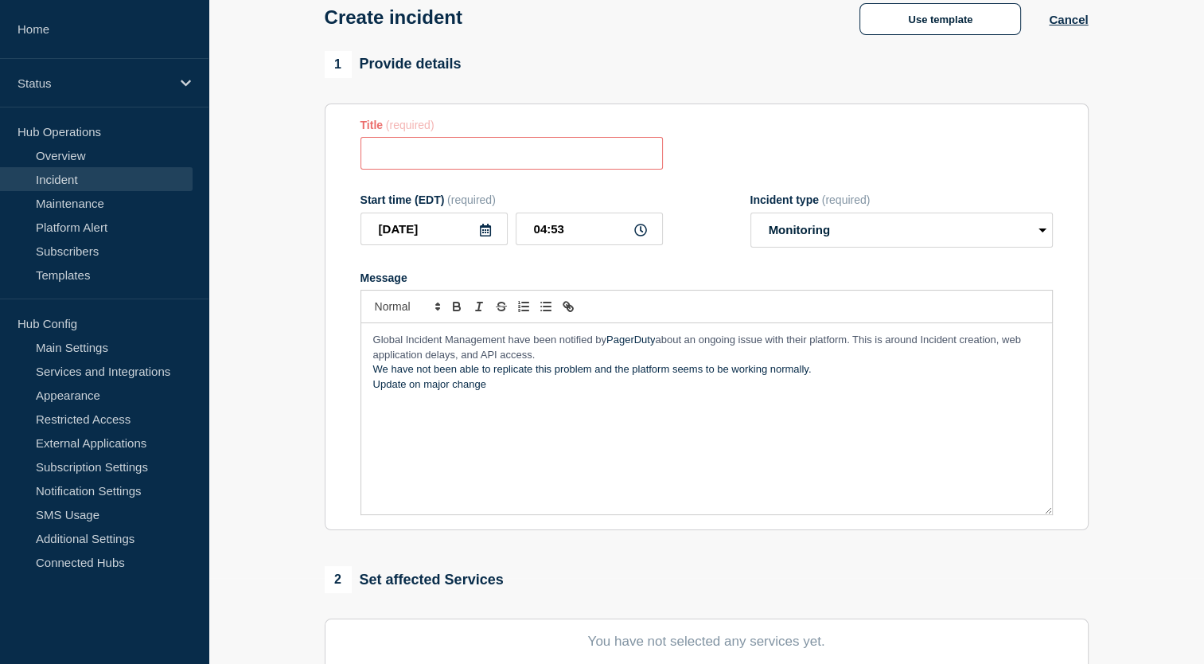
click at [906, 345] on span "about an ongoing issue with their platform. This is around Incident creation, w…" at bounding box center [698, 346] width 651 height 26
click at [901, 345] on span "about an ongoing issue with their platform. This is for Incident creation, web …" at bounding box center [688, 346] width 631 height 26
click at [457, 358] on span "about an ongoing issue with their platform. This is for delays for Incident cre…" at bounding box center [701, 346] width 656 height 26
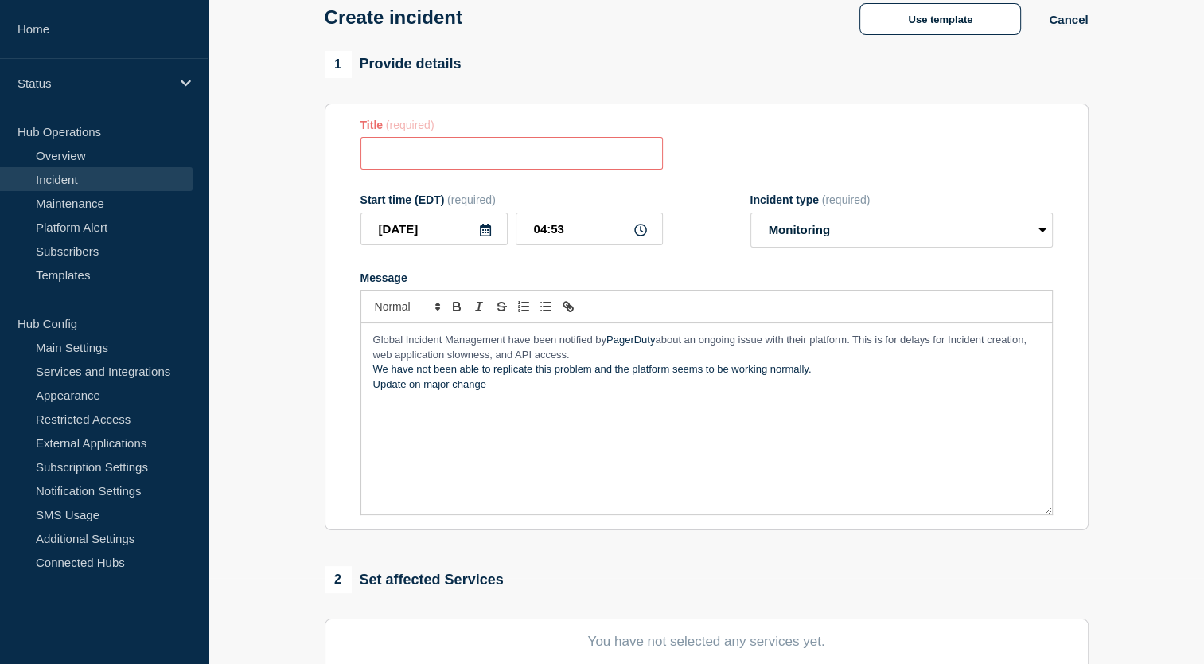
click at [568, 358] on span "about an ongoing issue with their platform. This is for delays for Incident cre…" at bounding box center [701, 346] width 656 height 26
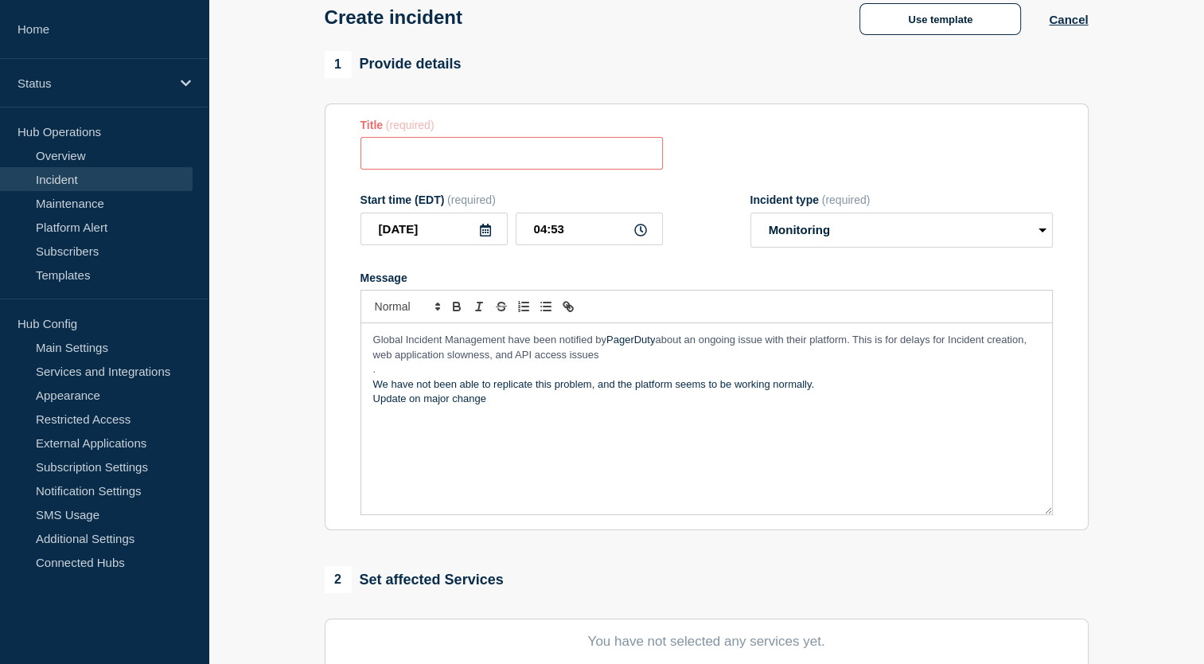
click at [692, 387] on p "We have not been able to replicate this problem, and the platform seems to be w…" at bounding box center [706, 384] width 667 height 14
click at [373, 402] on p "Update on major change" at bounding box center [706, 398] width 667 height 14
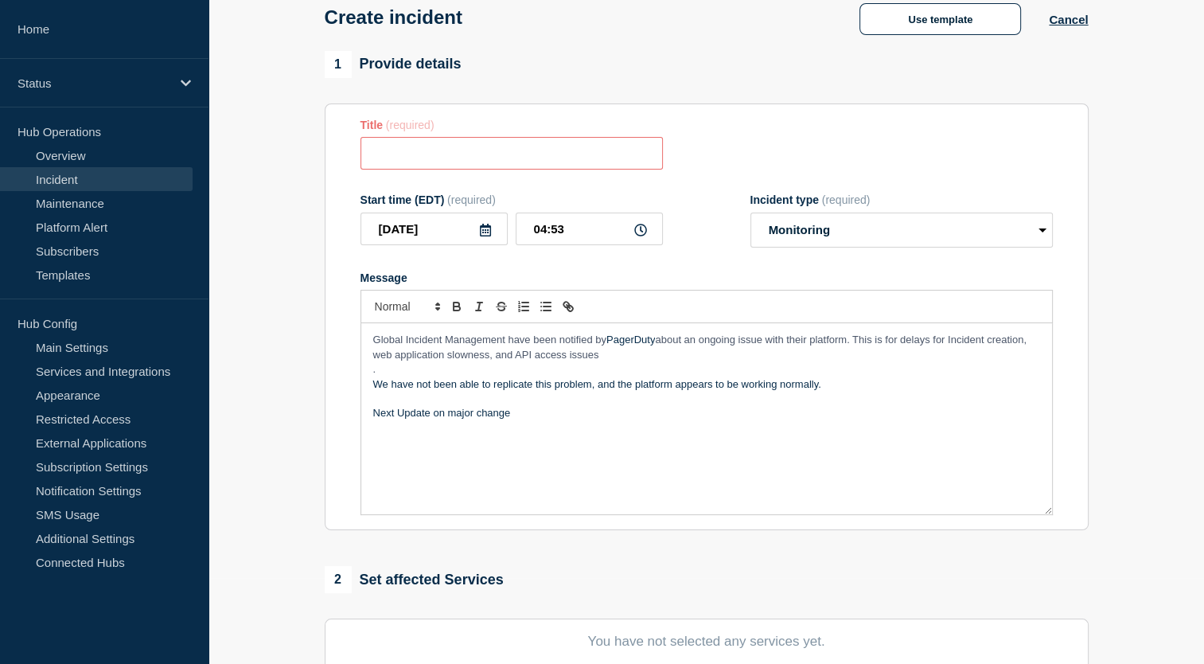
click at [430, 418] on p "Next Update on major change" at bounding box center [706, 413] width 667 height 14
click at [517, 339] on span "Global Incident Management have been notified by" at bounding box center [489, 339] width 233 height 12
click at [796, 381] on p "We have not been able to replicate this problem, and the platform appears to be…" at bounding box center [706, 384] width 667 height 14
click at [823, 383] on p "We have not been able to replicate this problem, and the platform appears to be…" at bounding box center [706, 384] width 667 height 14
drag, startPoint x: 825, startPoint y: 384, endPoint x: 372, endPoint y: 342, distance: 454.7
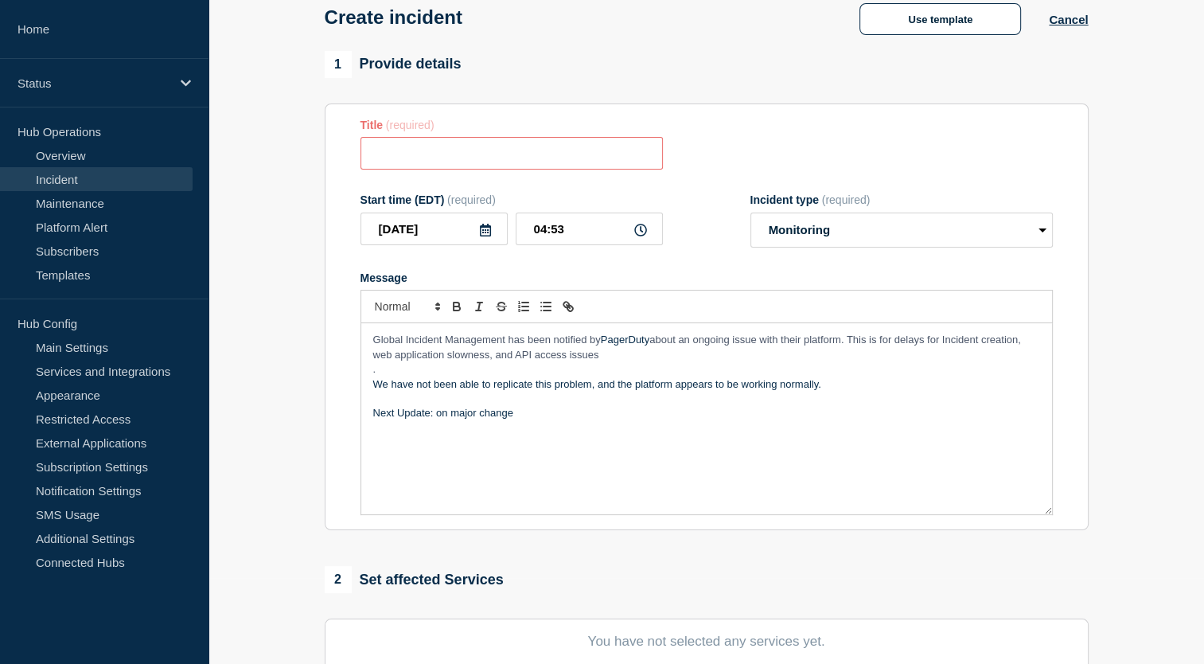
click at [372, 342] on div "Global Incident Management has been notified by PagerDuty about an ongoing issu…" at bounding box center [706, 418] width 691 height 191
click at [373, 342] on span "Global Incident Management has been notified by" at bounding box center [487, 339] width 228 height 12
click at [544, 345] on span "Global Incident Management has been notified by" at bounding box center [487, 339] width 228 height 12
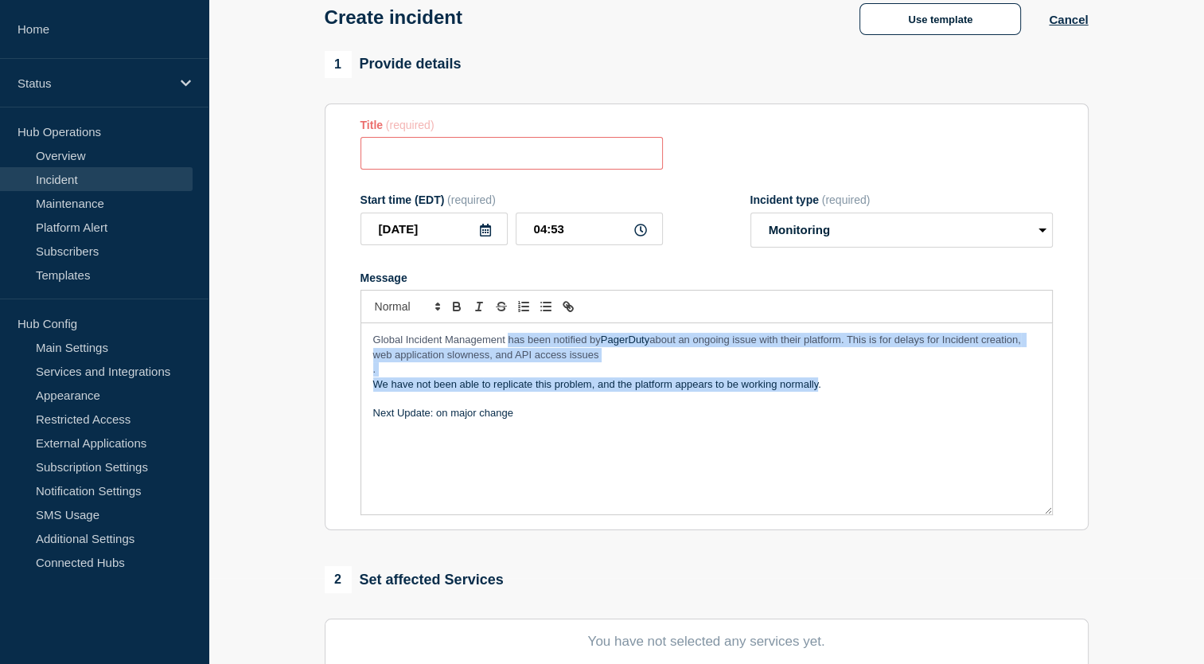
drag, startPoint x: 506, startPoint y: 341, endPoint x: 817, endPoint y: 383, distance: 314.0
click at [817, 383] on div "Global Incident Management has been notified by PagerDuty about an ongoing issu…" at bounding box center [706, 418] width 691 height 191
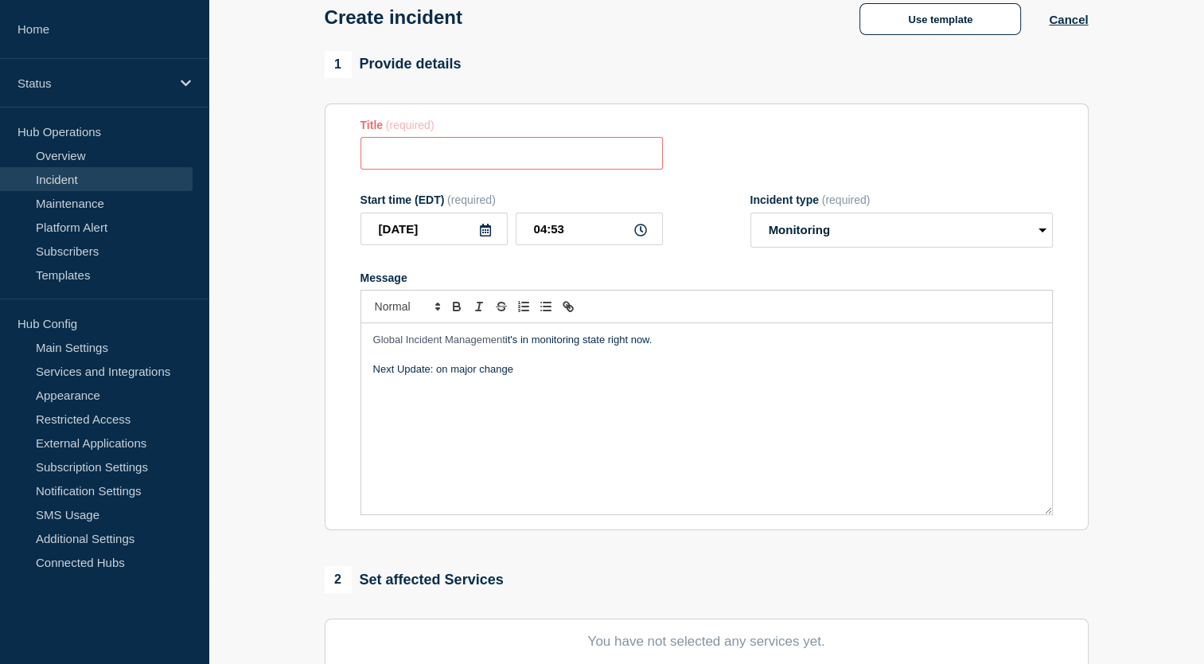
click at [372, 351] on div "Global Incident Management it's in monitoring state right now. Next Update: on …" at bounding box center [706, 418] width 691 height 191
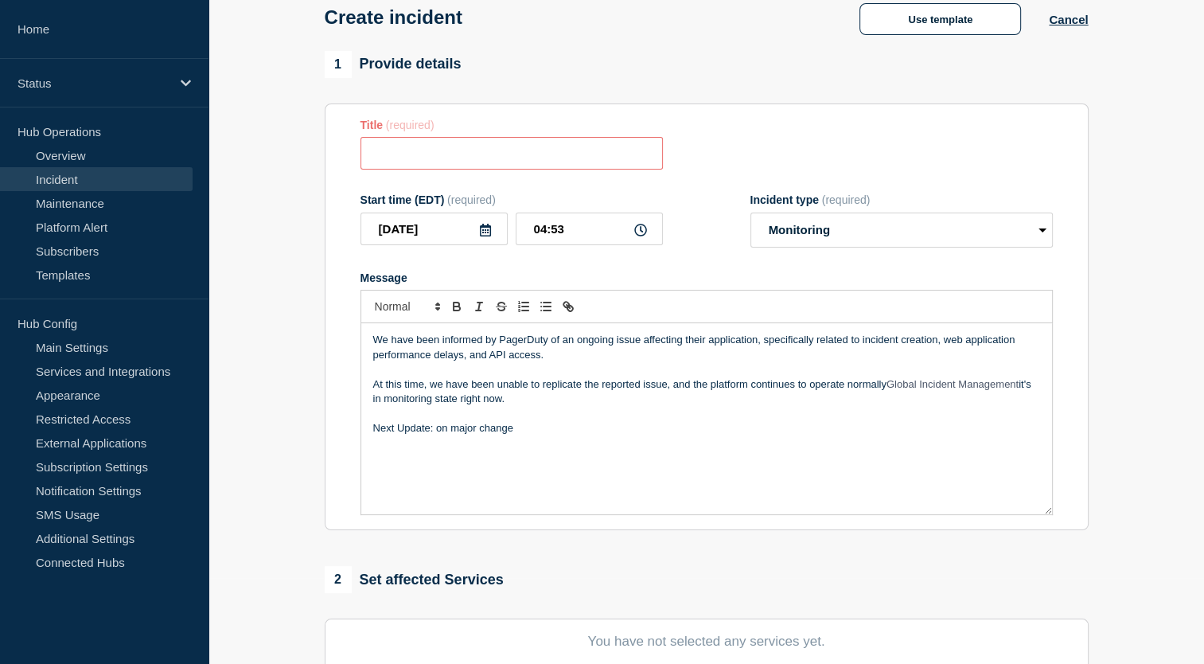
click at [387, 346] on p "We have been informed by PagerDuty of an ongoing issue affecting their applicat…" at bounding box center [706, 347] width 667 height 29
click at [571, 345] on p "The Global Incident Management team have been informed by PagerDuty of an ongoi…" at bounding box center [706, 347] width 667 height 29
click at [831, 361] on p "The Global Incident Management team has been informed by PagerDuty of an ongoin…" at bounding box center [706, 347] width 667 height 29
drag, startPoint x: 887, startPoint y: 390, endPoint x: 893, endPoint y: 406, distance: 16.9
click at [893, 406] on p "At this time, we have been unable to replicate the reported issue, and the plat…" at bounding box center [706, 391] width 667 height 29
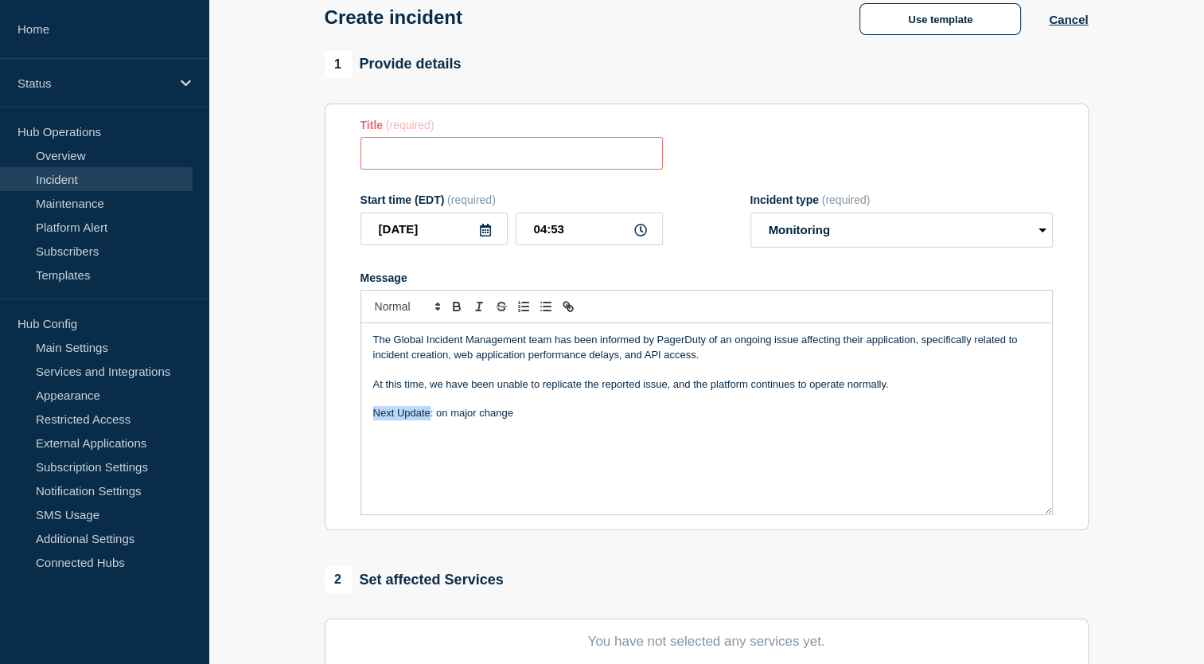
drag, startPoint x: 372, startPoint y: 418, endPoint x: 429, endPoint y: 418, distance: 56.5
click at [429, 418] on p "Next Update: on major change" at bounding box center [706, 413] width 667 height 14
click at [580, 413] on p "Next Update : on major change" at bounding box center [706, 413] width 667 height 14
click at [442, 420] on p "Next Update : on major change" at bounding box center [706, 413] width 667 height 14
click at [528, 412] on p "Next Update : On major change" at bounding box center [706, 413] width 667 height 14
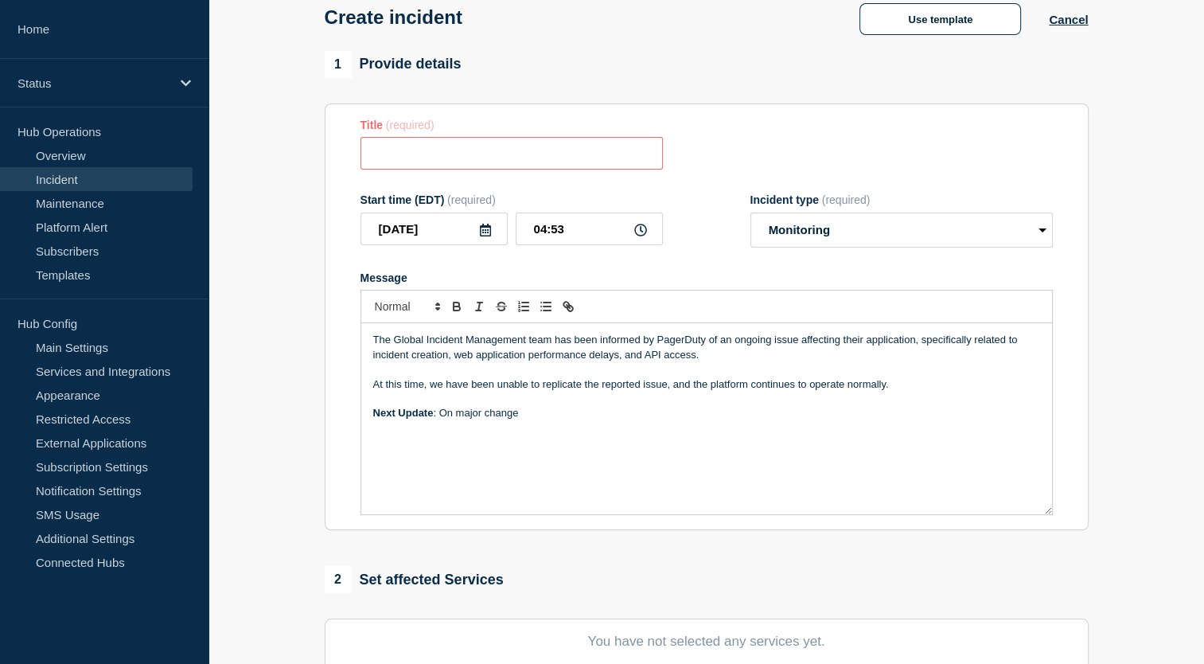
click at [462, 160] on input "Title" at bounding box center [511, 153] width 302 height 33
click at [586, 159] on input "PagerDuty platform notification" at bounding box center [511, 153] width 302 height 33
click at [380, 164] on input "PagerDuty platform notification" at bounding box center [511, 153] width 302 height 33
type input "PagerDuty platform notification"
click at [912, 346] on p "The Global Incident Management team has been informed by PagerDuty of an ongoin…" at bounding box center [706, 347] width 667 height 29
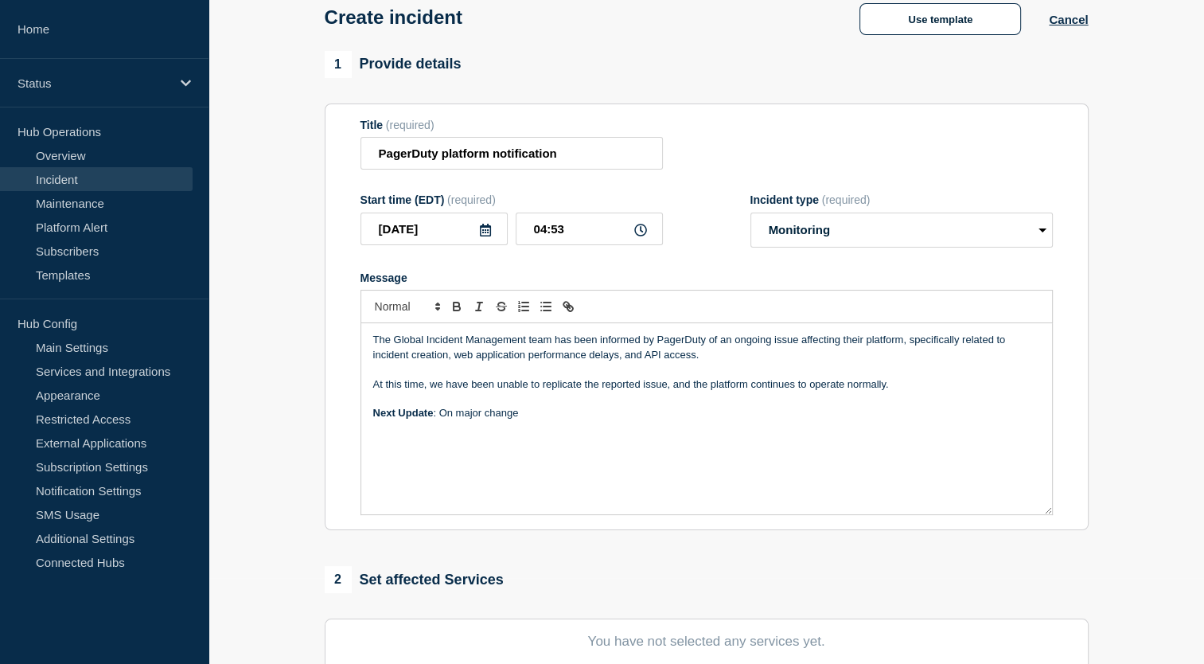
click at [536, 420] on p "Next Update : On major change" at bounding box center [706, 413] width 667 height 14
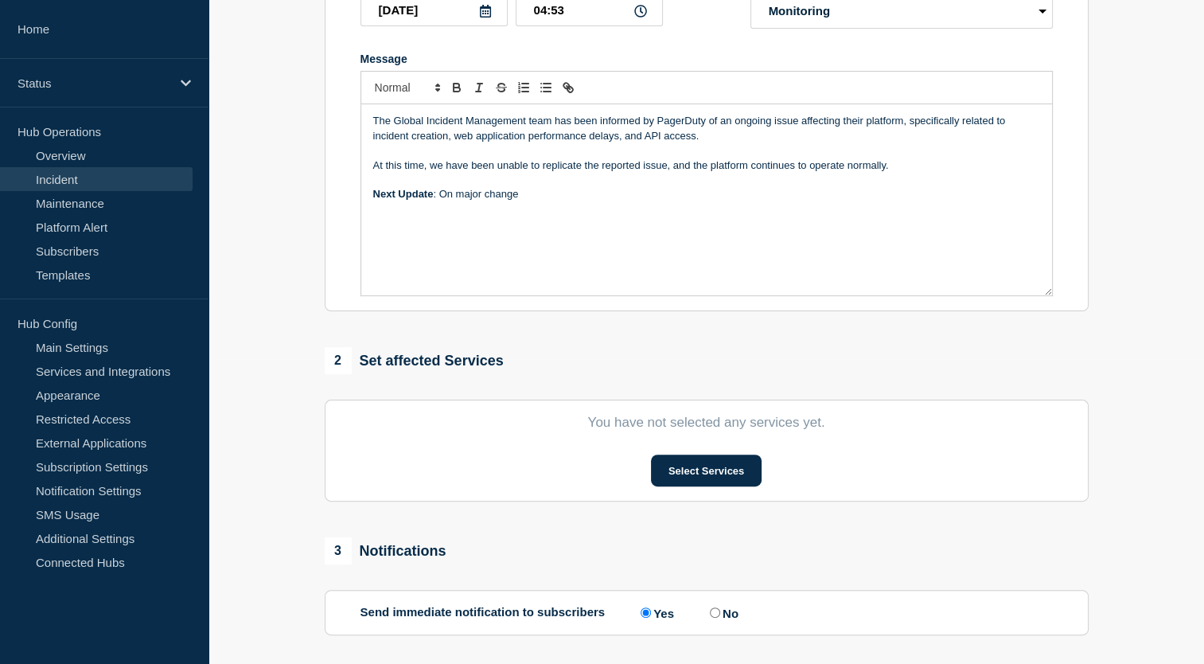
scroll to position [315, 0]
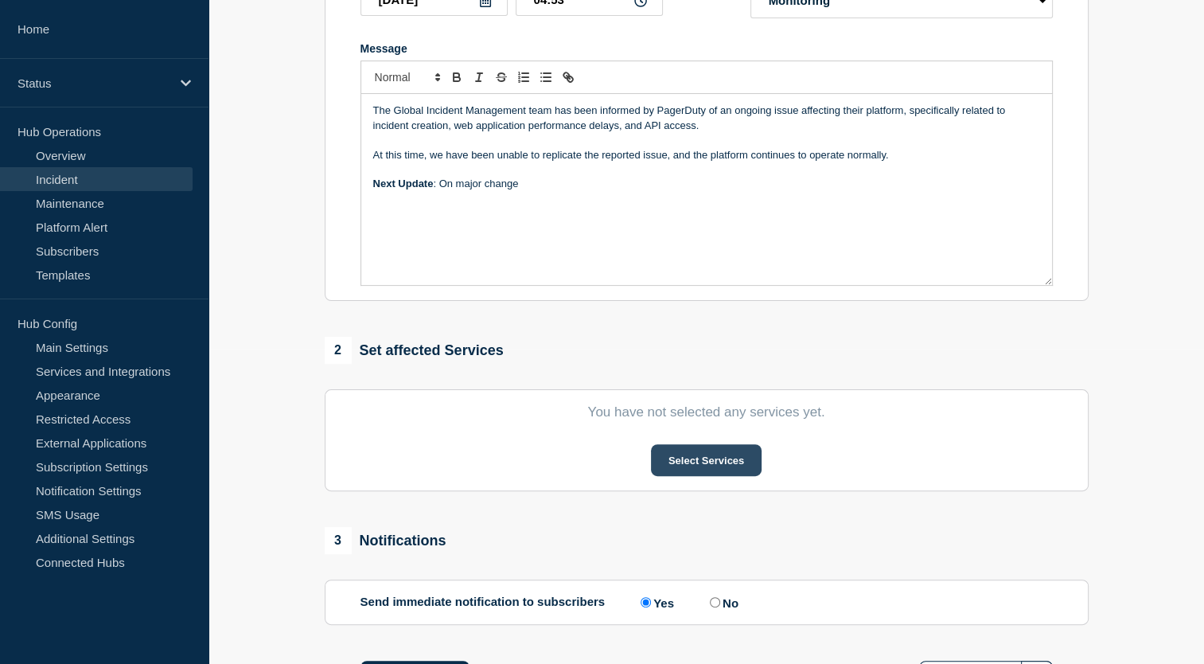
click at [721, 473] on button "Select Services" at bounding box center [706, 460] width 111 height 32
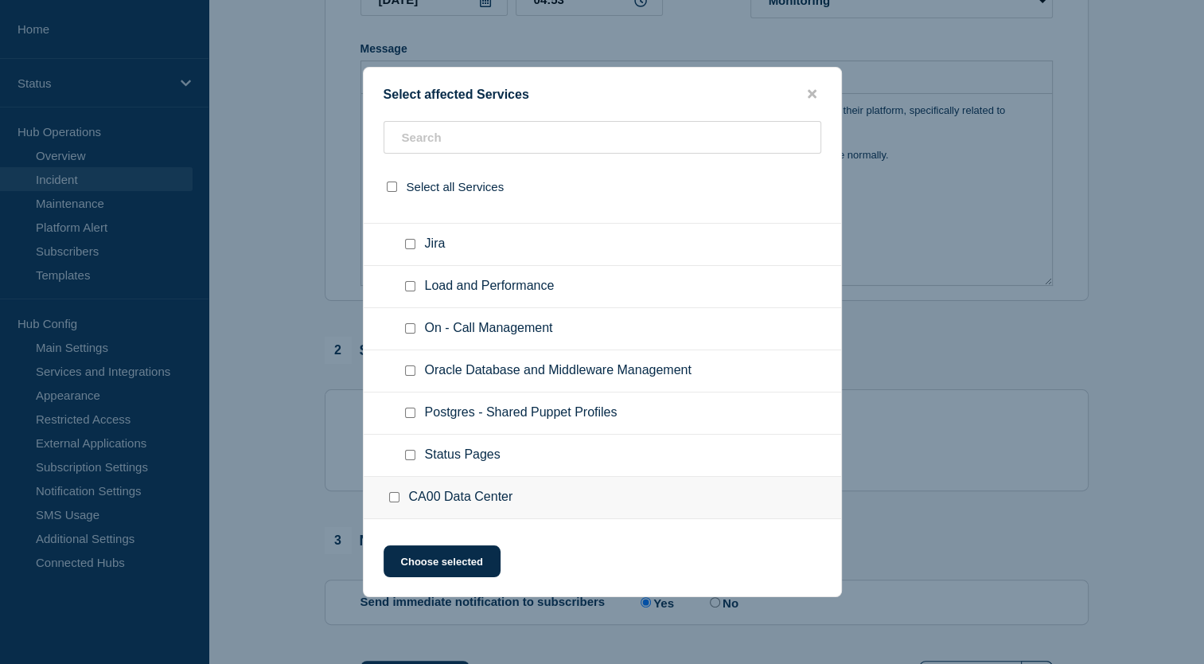
scroll to position [321, 0]
click at [409, 329] on input "On - Call Management checkbox" at bounding box center [410, 328] width 10 height 10
checkbox input "true"
click at [446, 559] on button "Choose selected" at bounding box center [441, 561] width 117 height 32
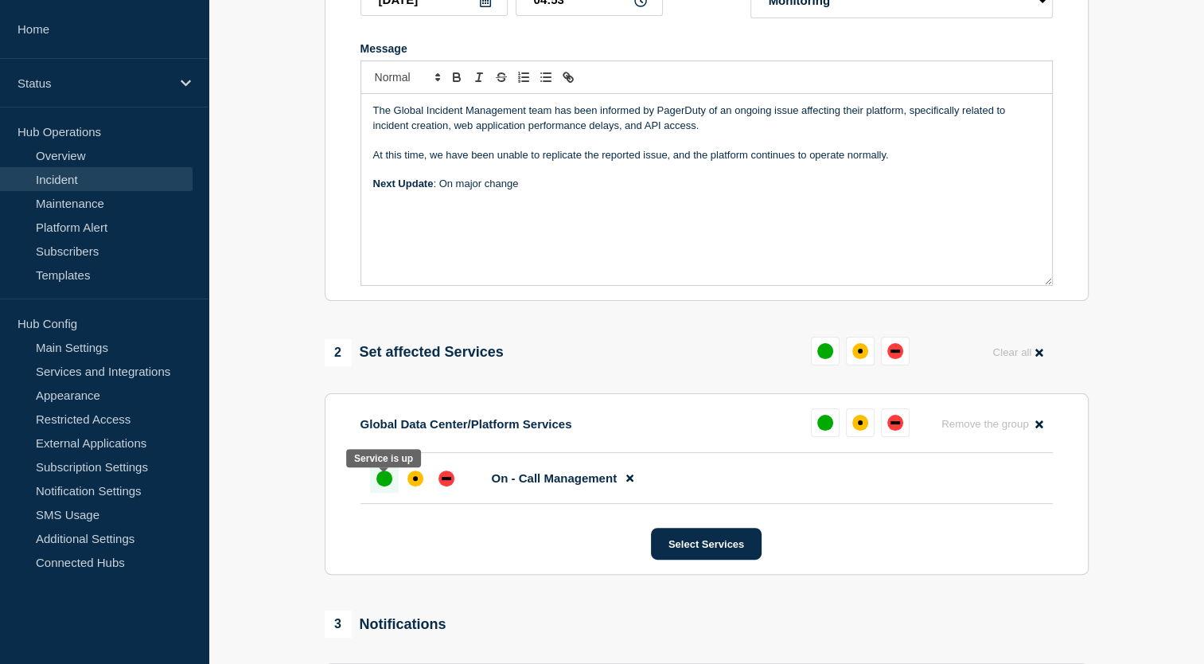
click at [390, 486] on div "up" at bounding box center [384, 478] width 16 height 16
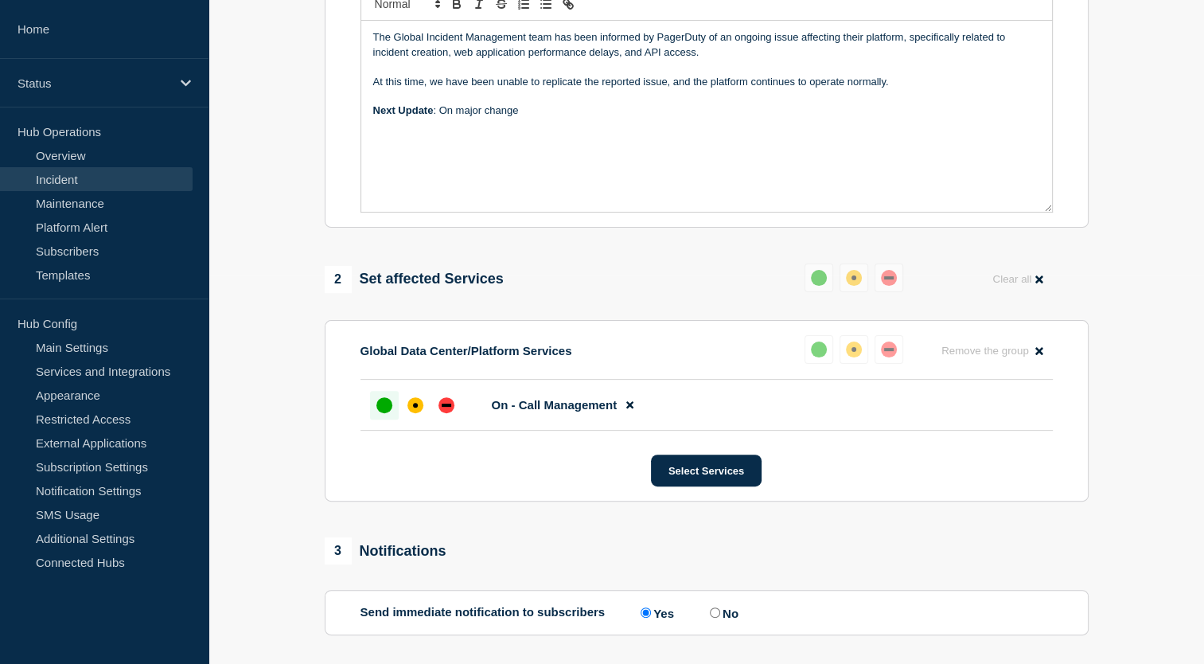
scroll to position [538, 0]
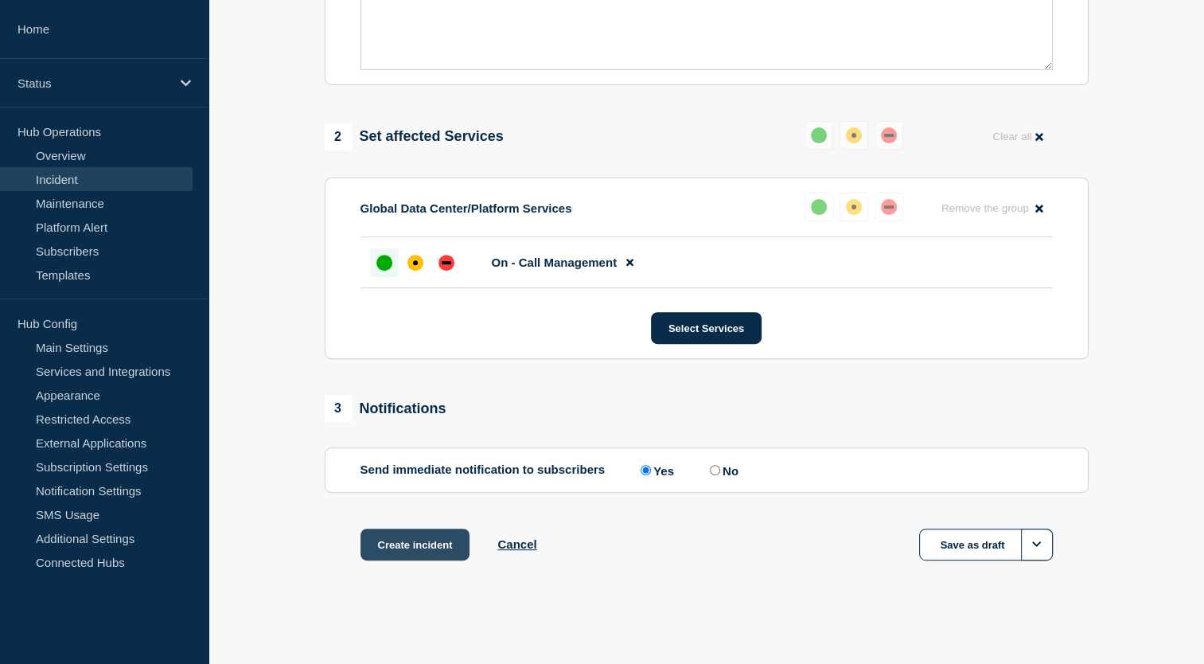
click at [424, 547] on button "Create incident" at bounding box center [415, 544] width 110 height 32
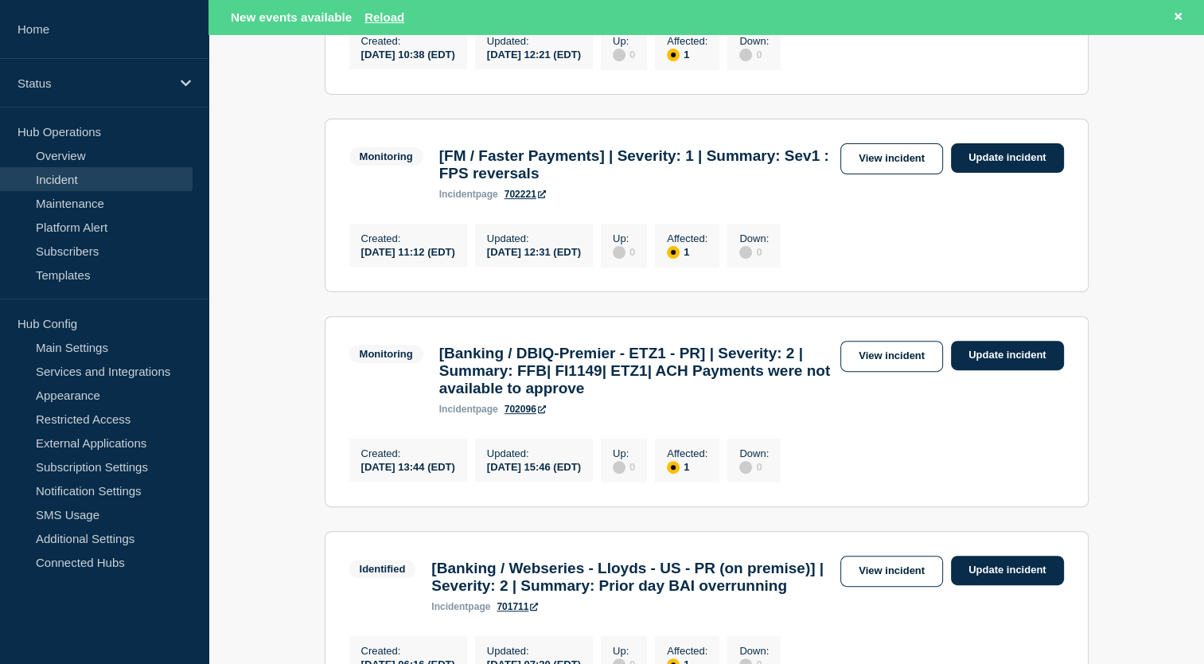
scroll to position [448, 0]
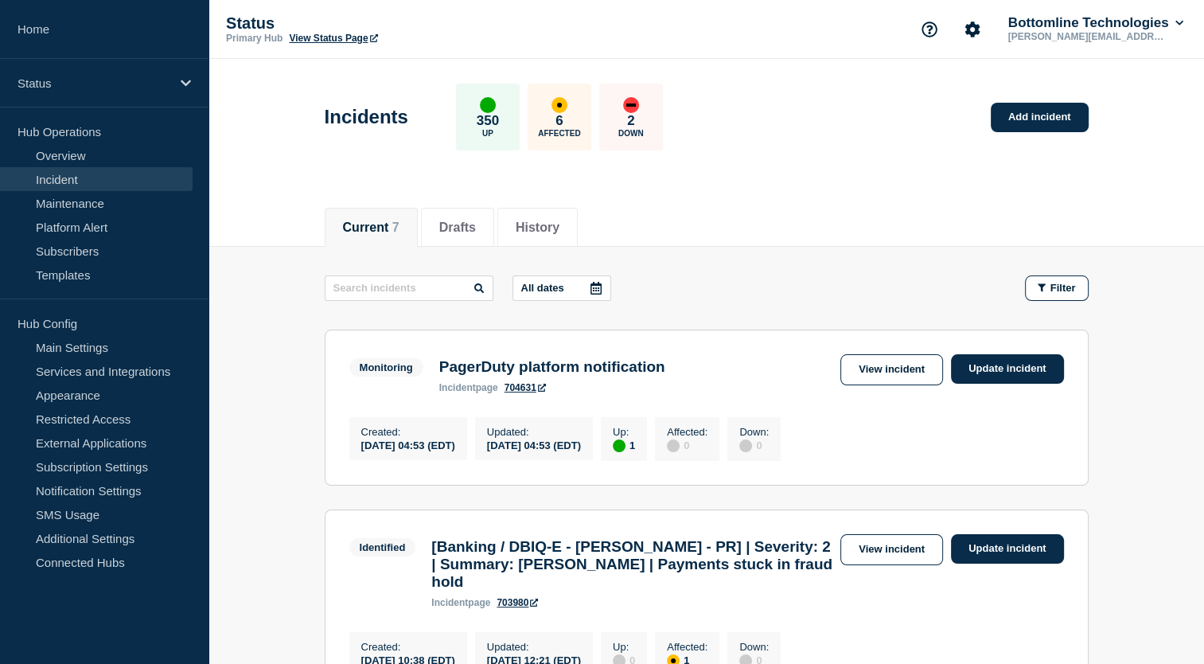
click at [800, 203] on div "Current 7 Drafts History" at bounding box center [707, 219] width 764 height 54
click at [739, 239] on div "Current 7 Drafts History" at bounding box center [707, 219] width 764 height 54
click at [1053, 121] on link "Add incident" at bounding box center [1040, 117] width 98 height 29
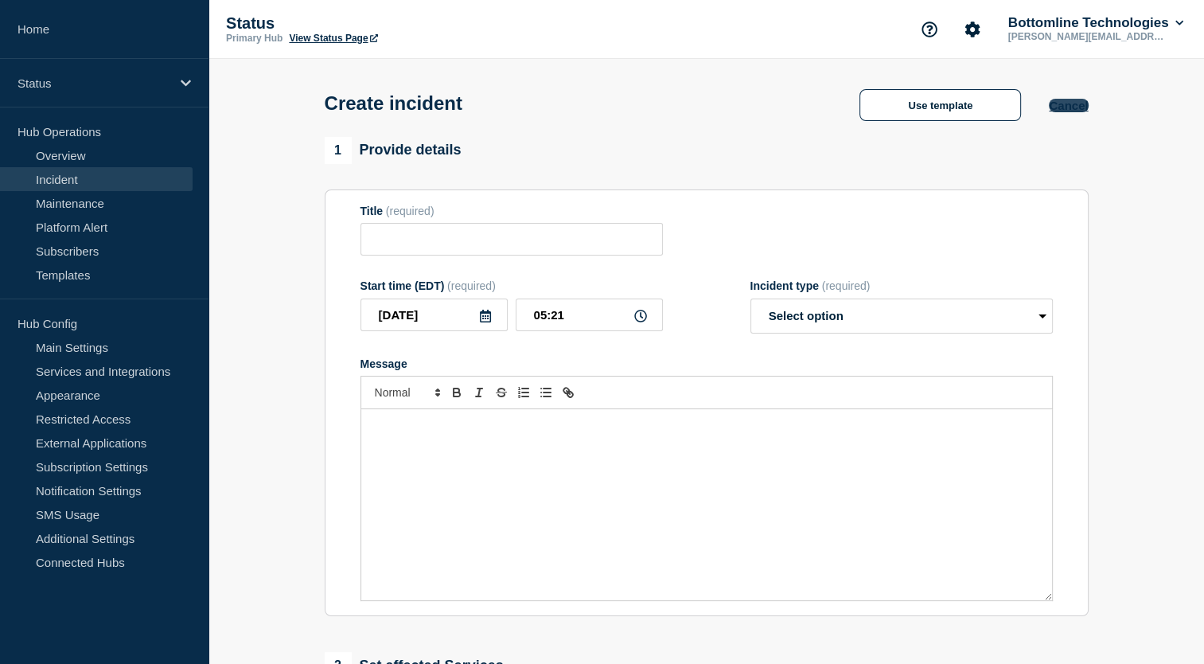
click at [1066, 111] on button "Cancel" at bounding box center [1068, 106] width 39 height 14
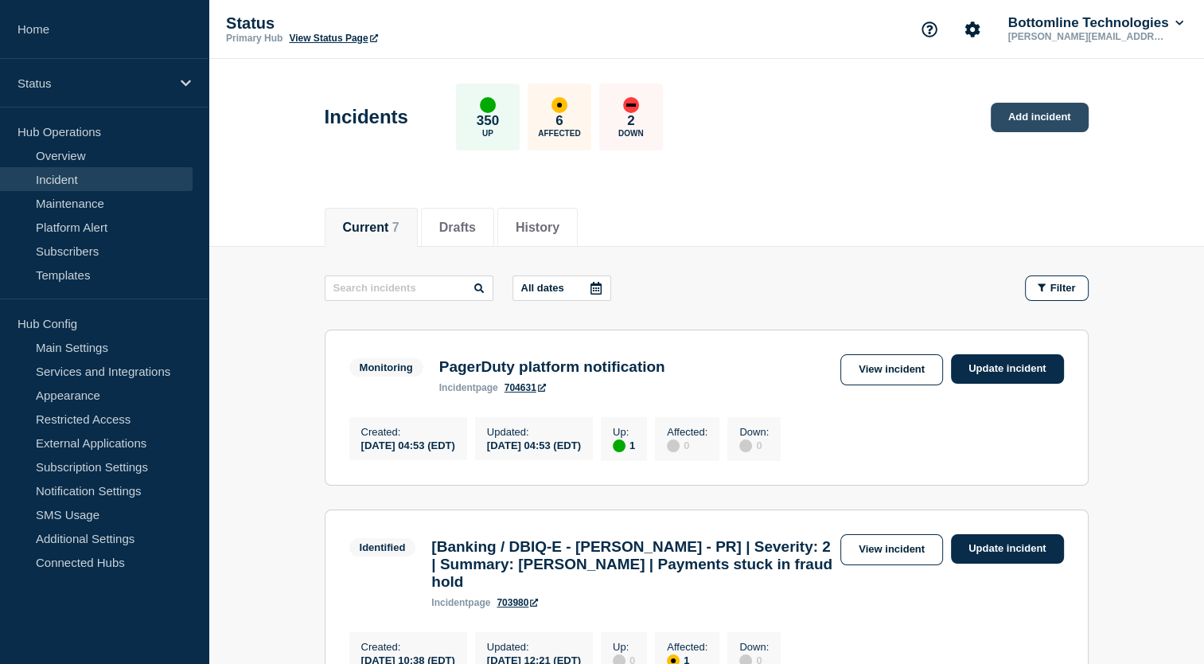
click at [1037, 119] on link "Add incident" at bounding box center [1040, 117] width 98 height 29
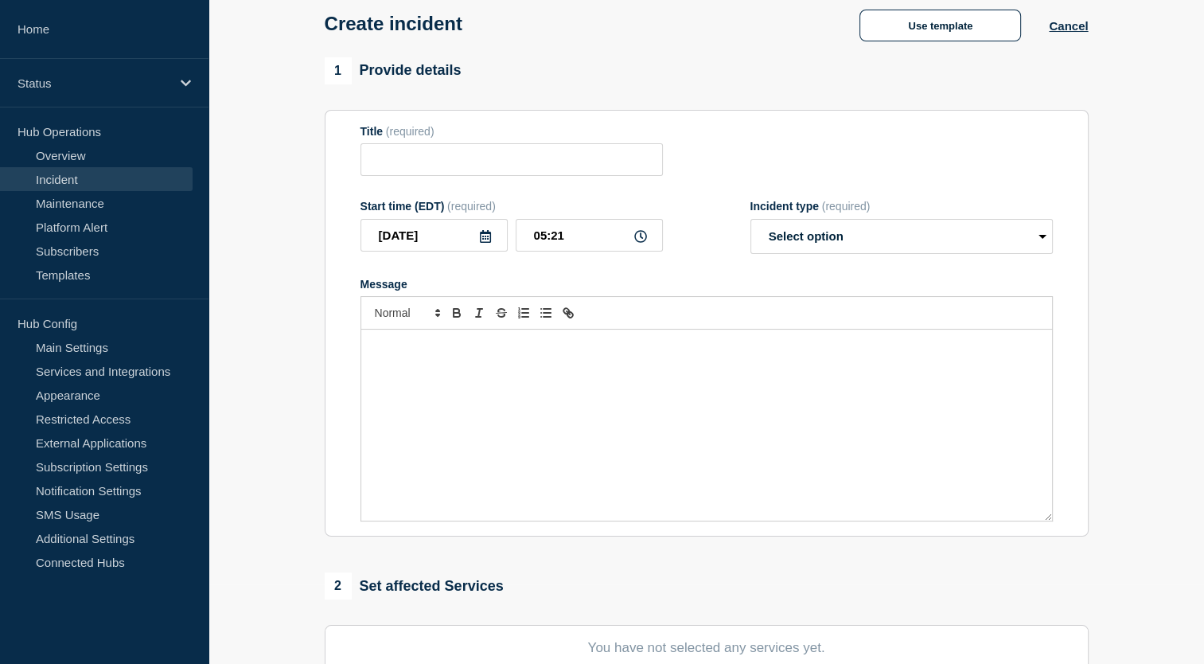
scroll to position [83, 0]
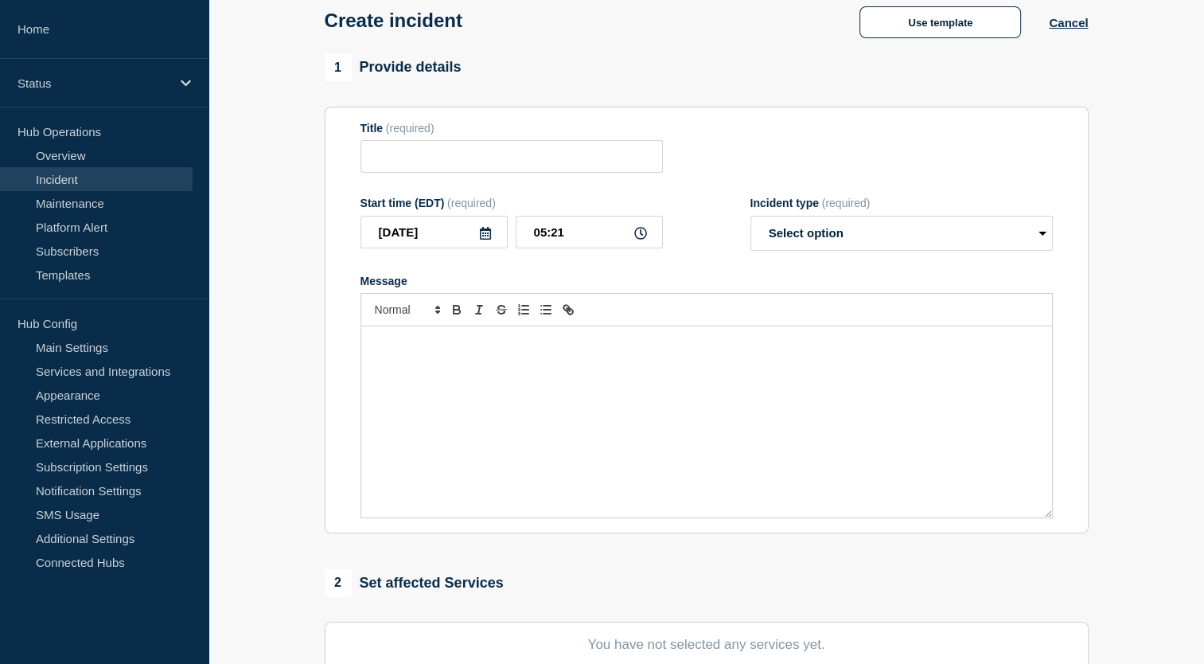
click at [598, 408] on div "Message" at bounding box center [706, 421] width 691 height 191
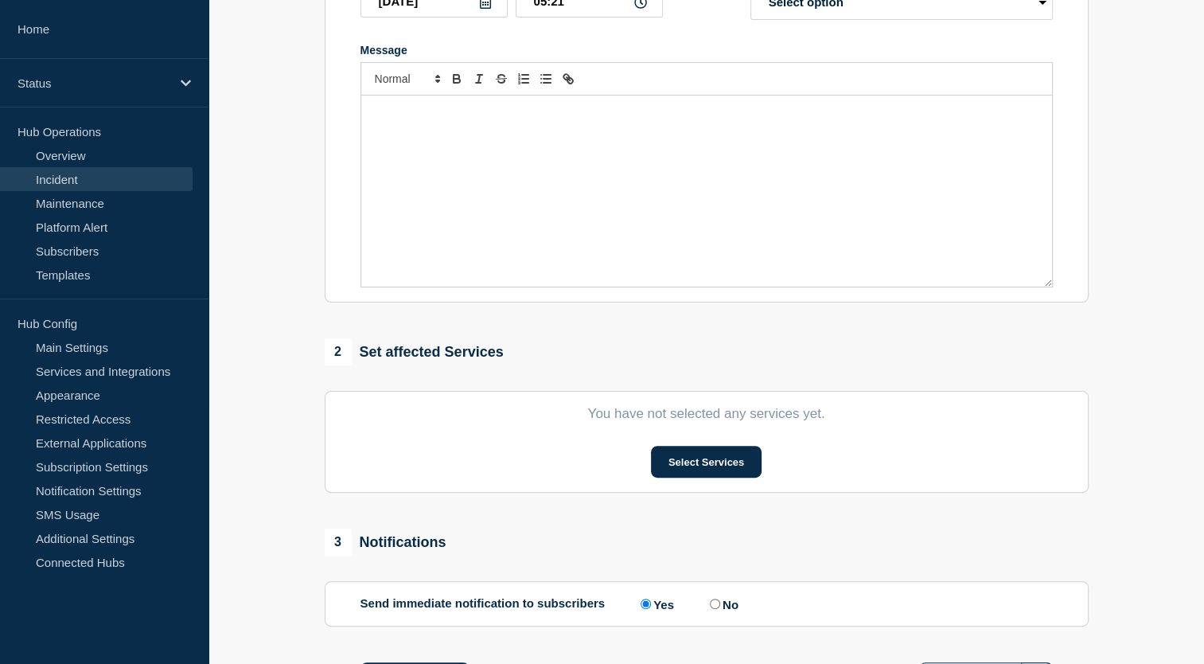
scroll to position [315, 0]
click at [715, 473] on button "Select Services" at bounding box center [706, 460] width 111 height 32
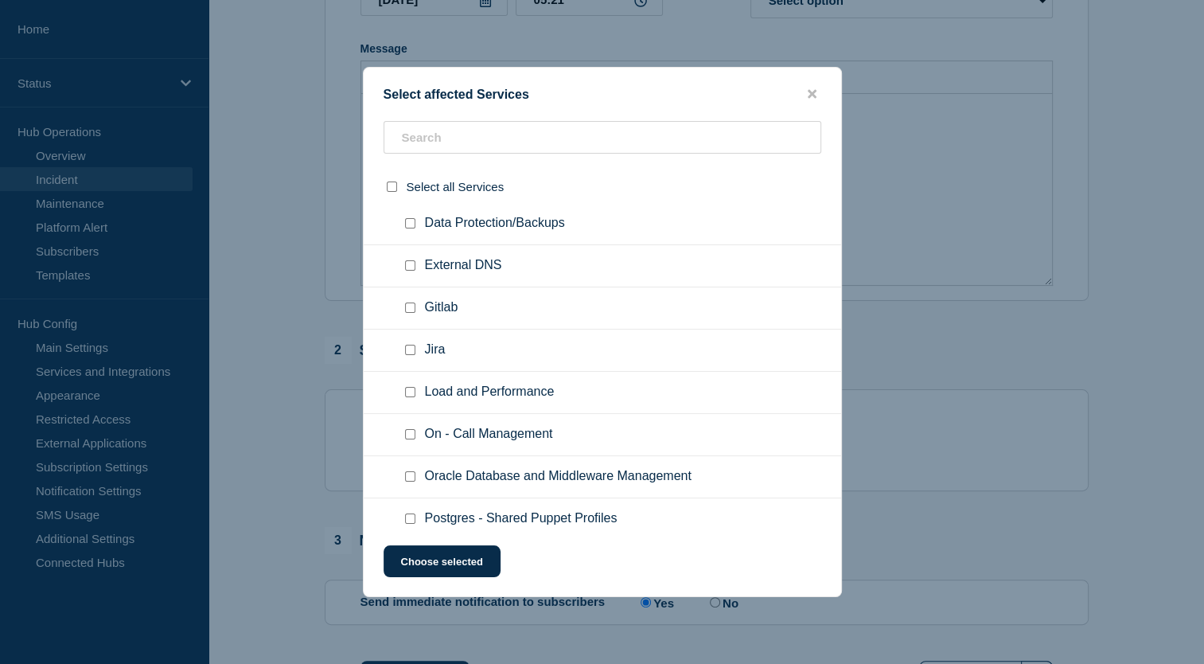
scroll to position [216, 0]
click at [406, 430] on input "On - Call Management checkbox" at bounding box center [410, 433] width 10 height 10
checkbox input "true"
click at [444, 565] on button "Choose selected" at bounding box center [441, 561] width 117 height 32
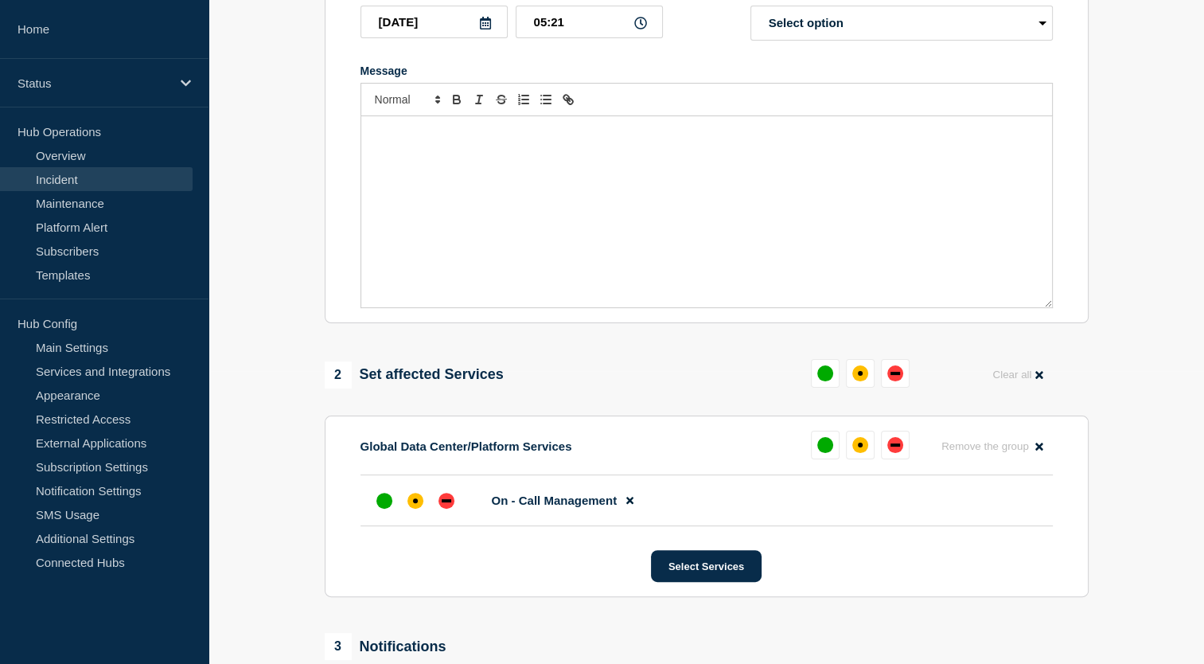
scroll to position [293, 0]
click at [380, 515] on div at bounding box center [384, 500] width 29 height 29
click at [454, 509] on div at bounding box center [446, 500] width 29 height 29
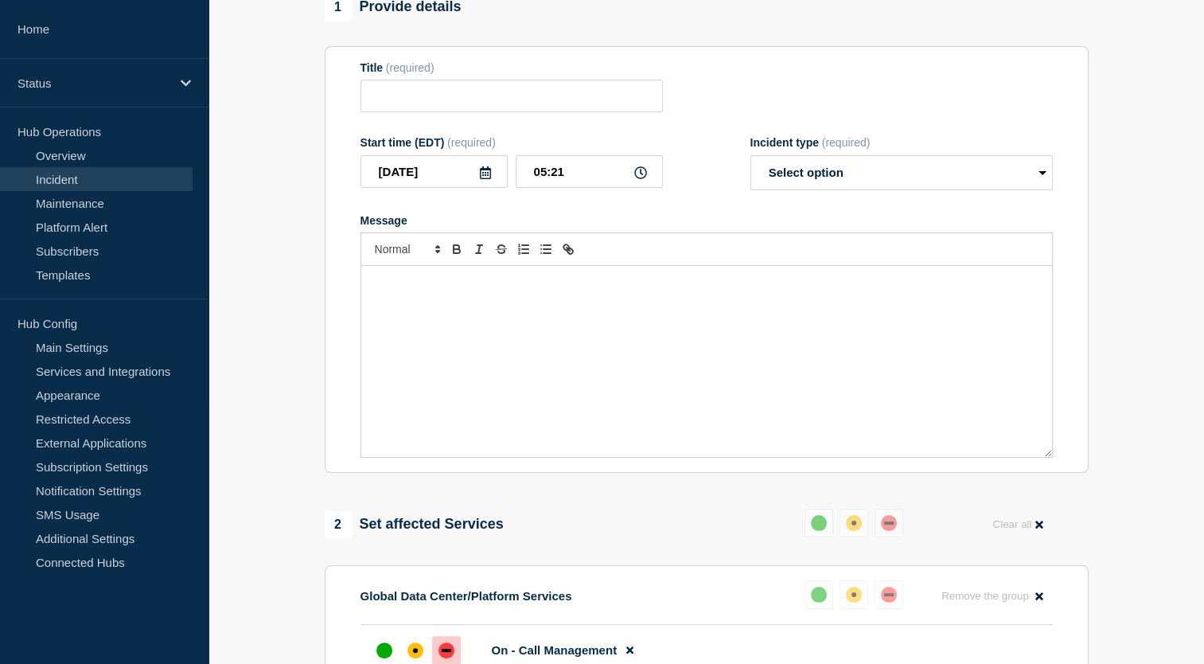
scroll to position [0, 0]
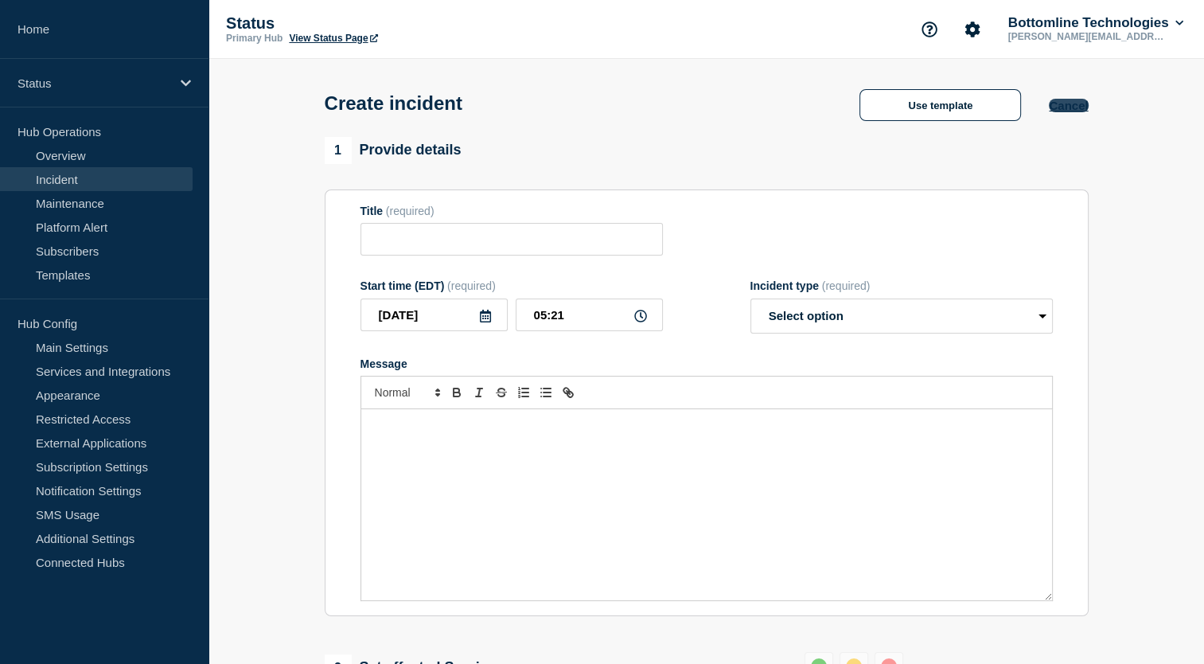
click at [1077, 111] on button "Cancel" at bounding box center [1068, 106] width 39 height 14
